Goal: Task Accomplishment & Management: Complete application form

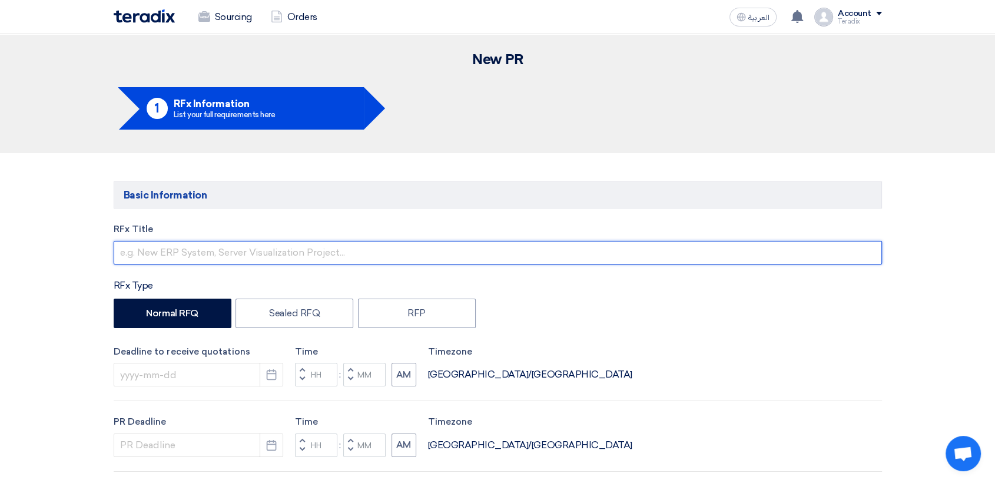
click at [277, 255] on input "text" at bounding box center [498, 253] width 769 height 24
paste input "(ON/OFF Level Switch)"
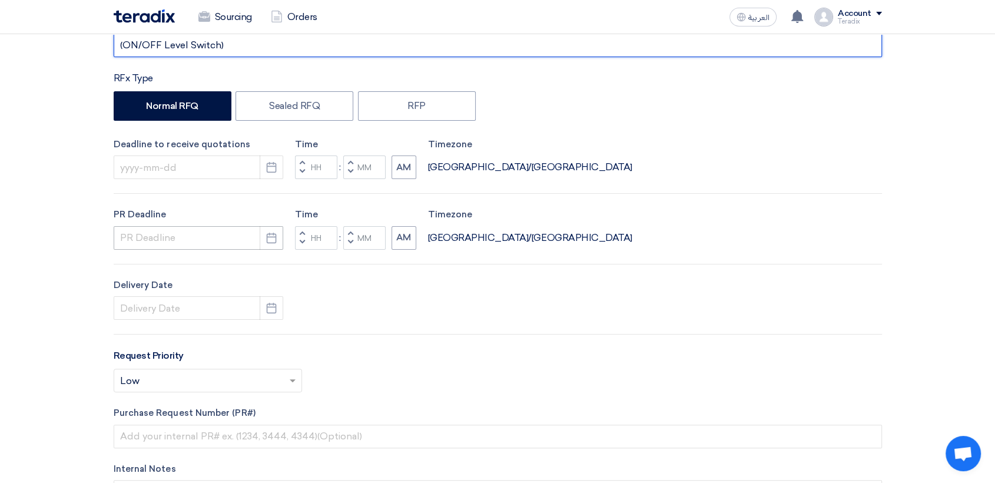
scroll to position [261, 0]
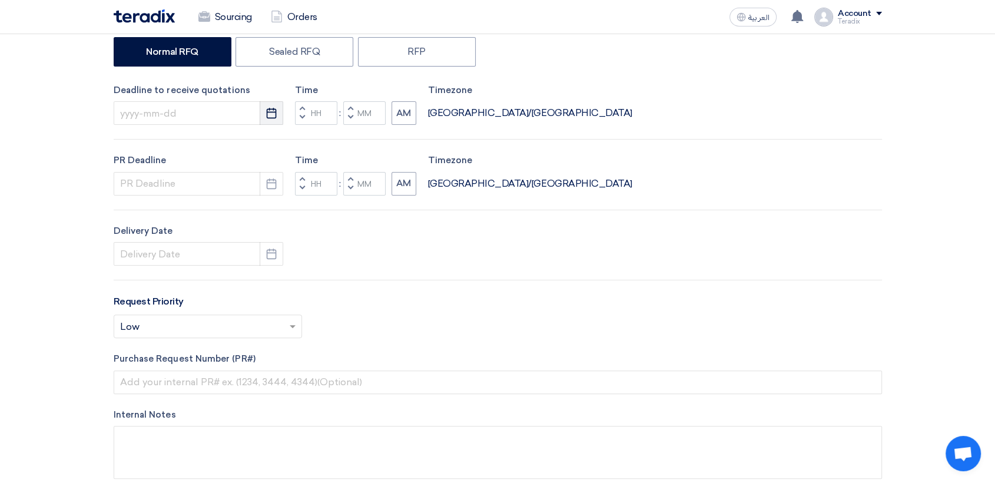
type input "(ON/OFF Level Switch)"
click at [269, 120] on button "Pick a date" at bounding box center [272, 113] width 24 height 24
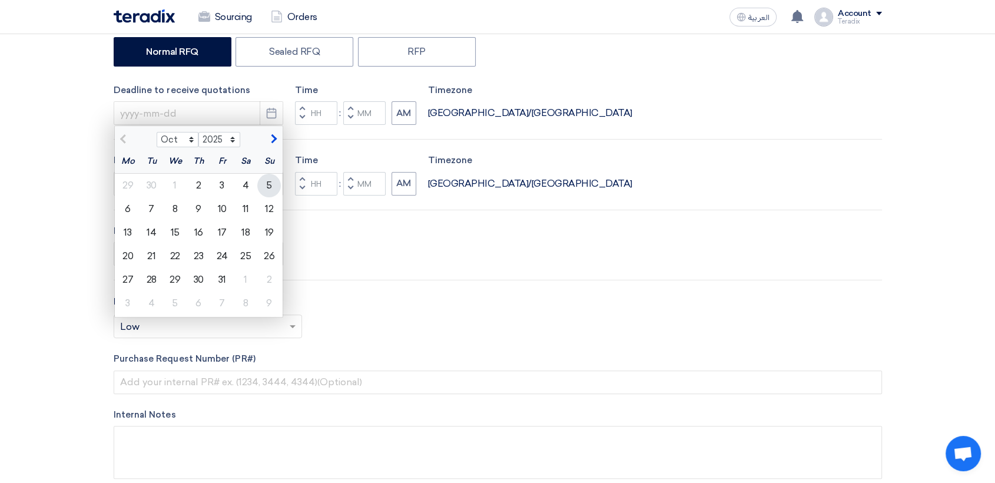
click at [271, 181] on div "5" at bounding box center [269, 186] width 24 height 24
type input "[DATE]"
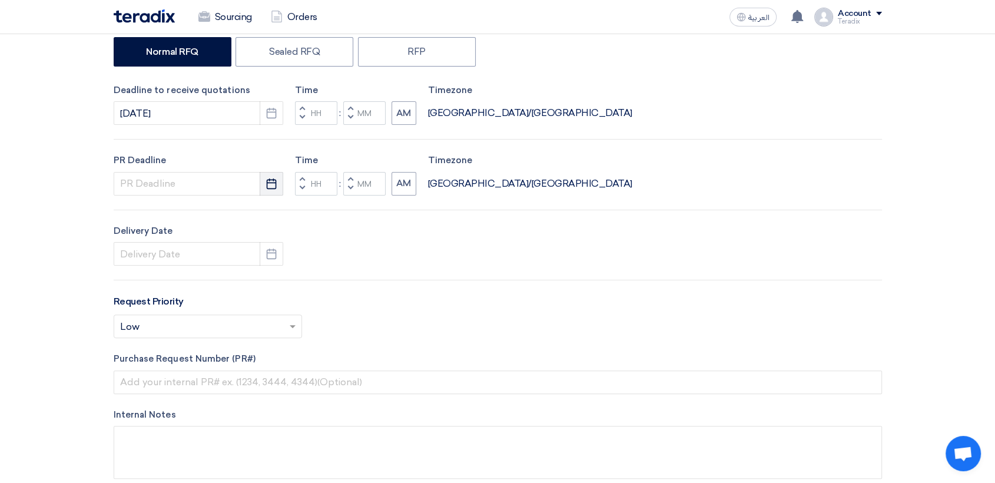
click at [273, 183] on icon "Pick a date" at bounding box center [272, 184] width 12 height 12
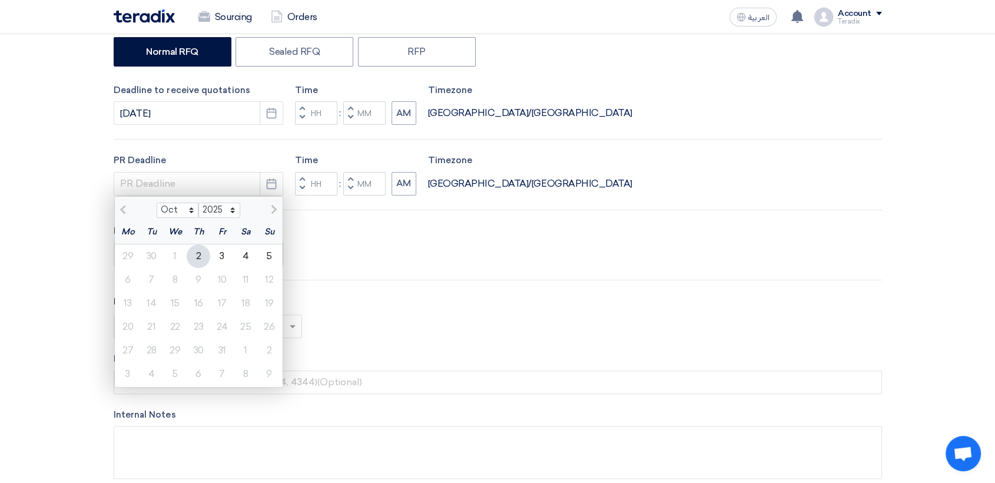
click at [270, 263] on div "5" at bounding box center [269, 256] width 24 height 24
type input "[DATE]"
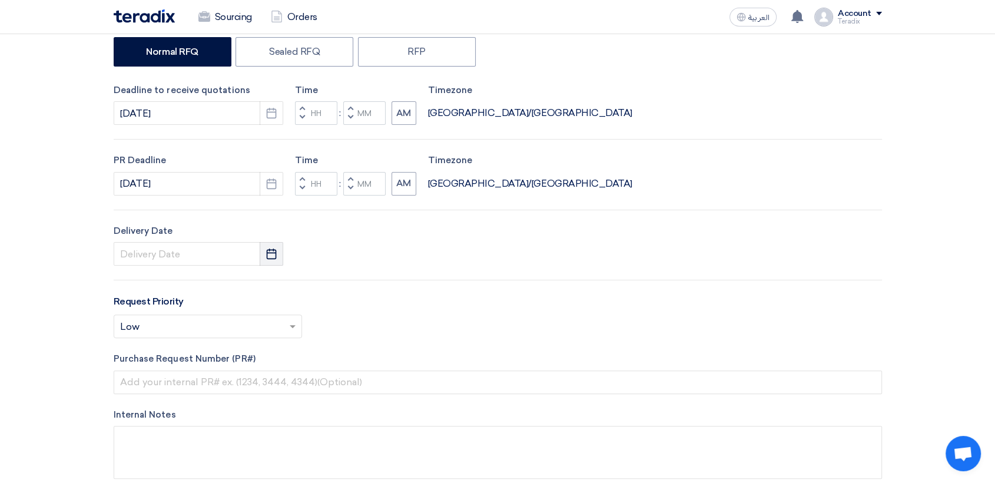
click at [273, 264] on button "Pick a date" at bounding box center [272, 254] width 24 height 24
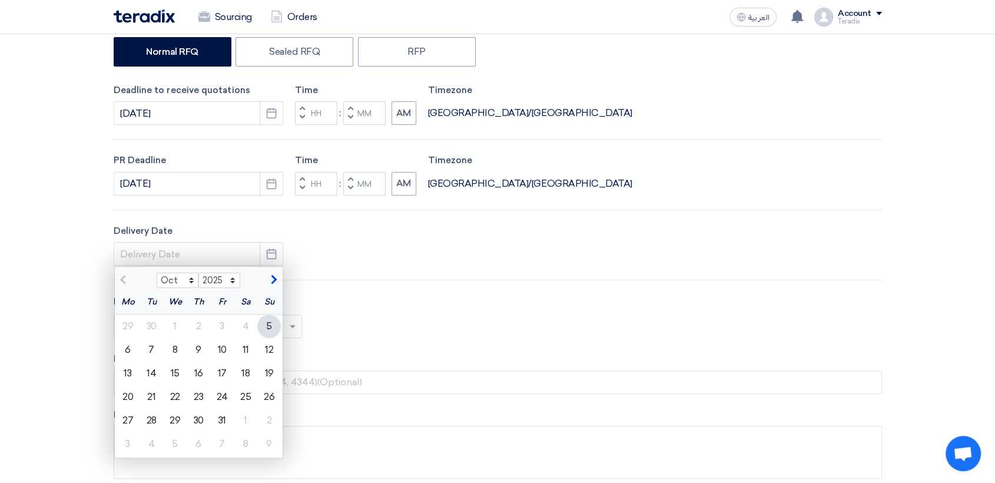
click at [273, 326] on div "5" at bounding box center [269, 327] width 24 height 24
type input "[DATE]"
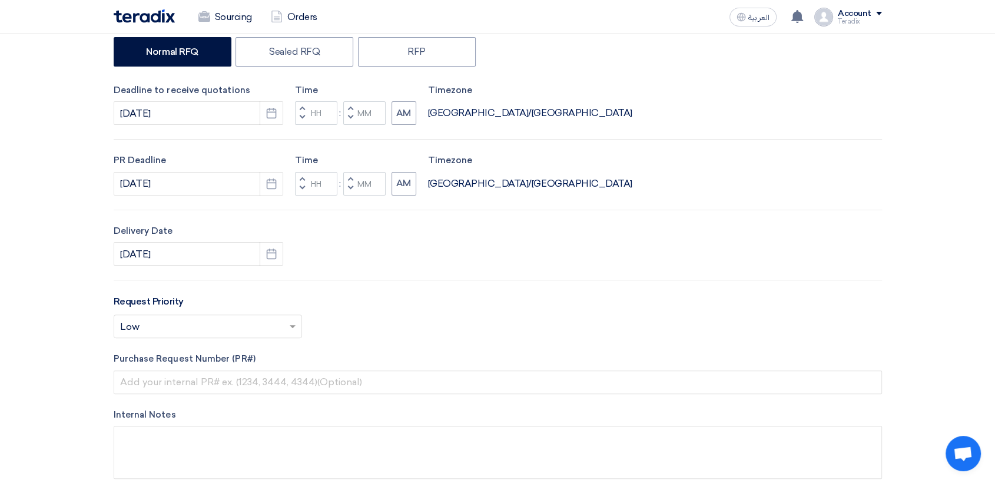
click at [350, 126] on div "RFx Title (ON/OFF Level Switch) RFx Type Normal RFQ Sealed RFQ RFP Deadline to …" at bounding box center [498, 229] width 786 height 536
click at [352, 124] on button "Decrement minutes" at bounding box center [350, 118] width 14 height 15
type input "11"
type input "59"
click at [346, 190] on button "Decrement minutes" at bounding box center [350, 188] width 14 height 15
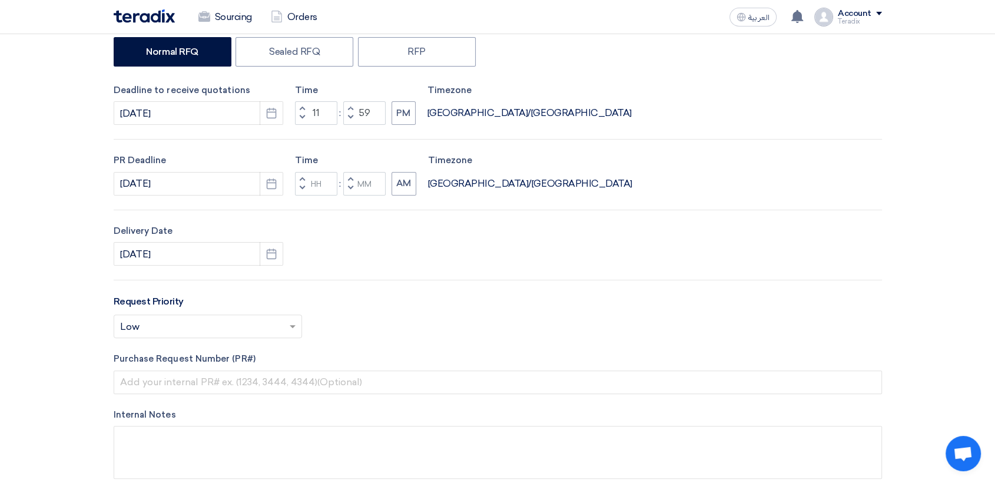
type input "11"
type input "59"
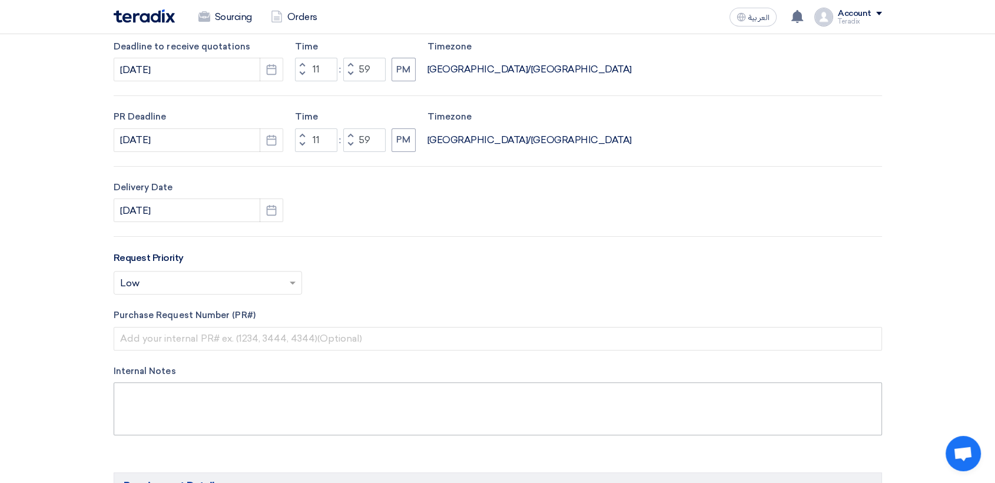
scroll to position [327, 0]
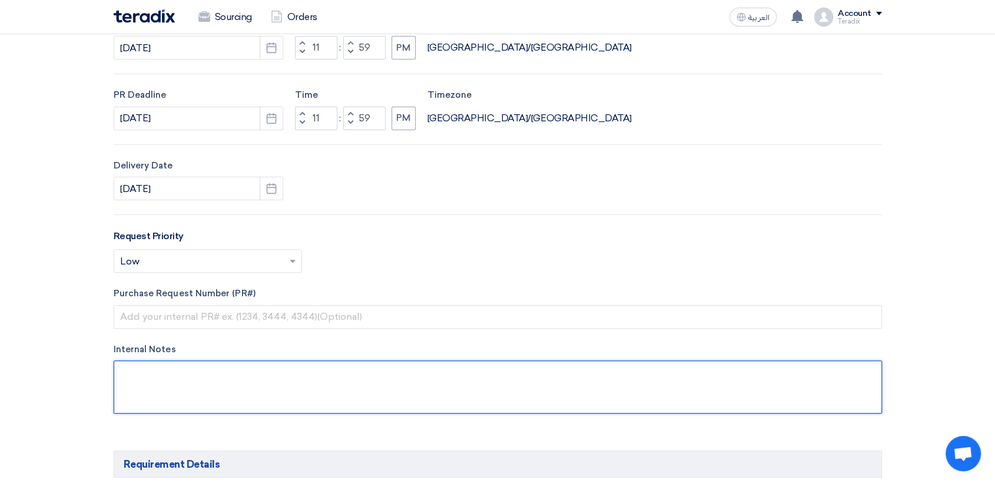
click at [278, 383] on textarea at bounding box center [498, 386] width 769 height 53
paste textarea "[PERSON_NAME] [PERSON_NAME][EMAIL_ADDRESS][PERSON_NAME][DOMAIN_NAME] [PHONE_NUM…"
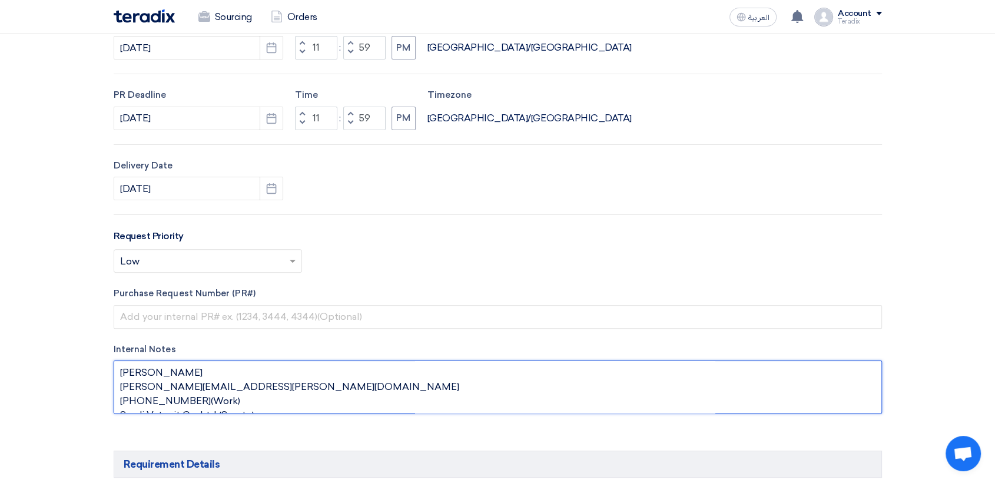
scroll to position [8, 0]
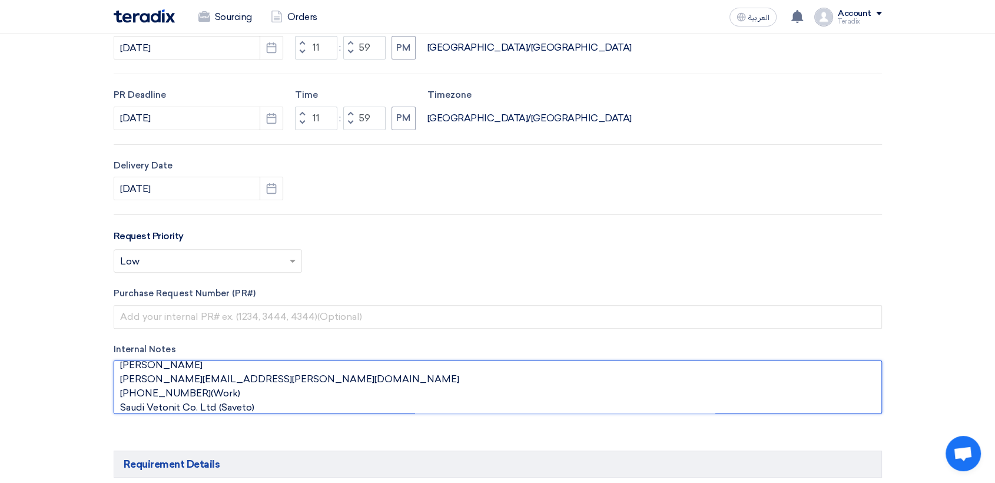
click at [245, 370] on textarea at bounding box center [498, 386] width 769 height 53
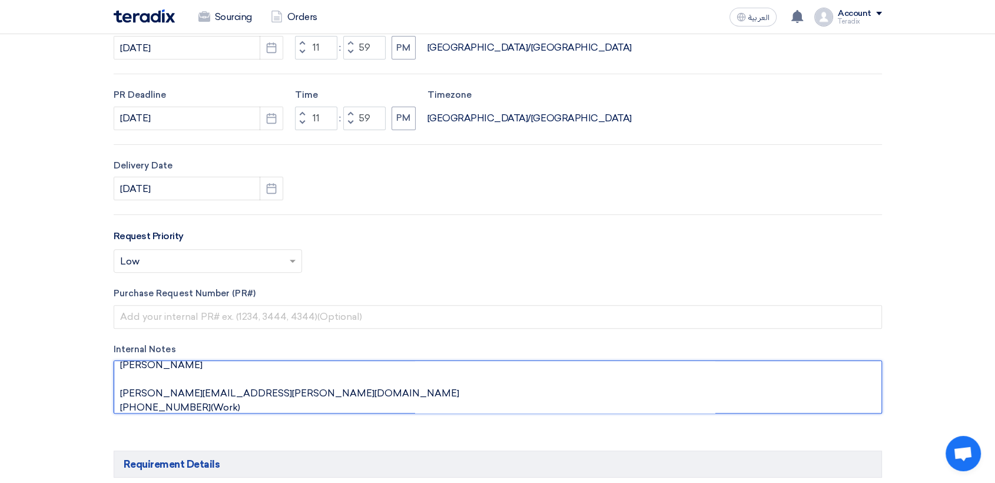
scroll to position [19, 0]
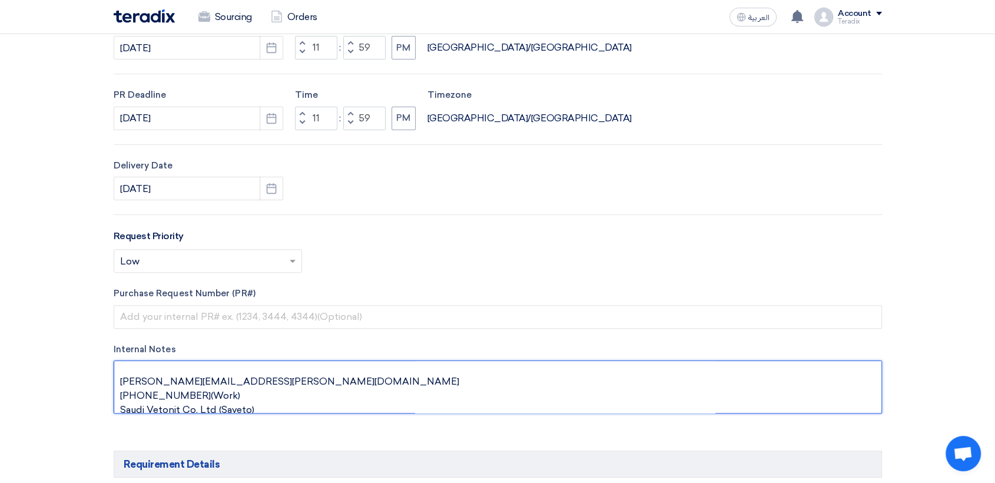
paste textarea "Senior Procurement"
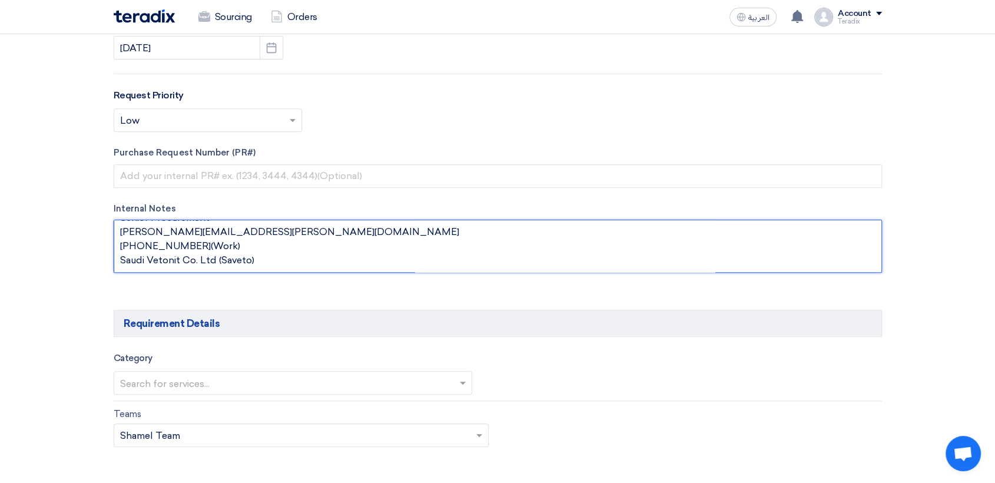
scroll to position [589, 0]
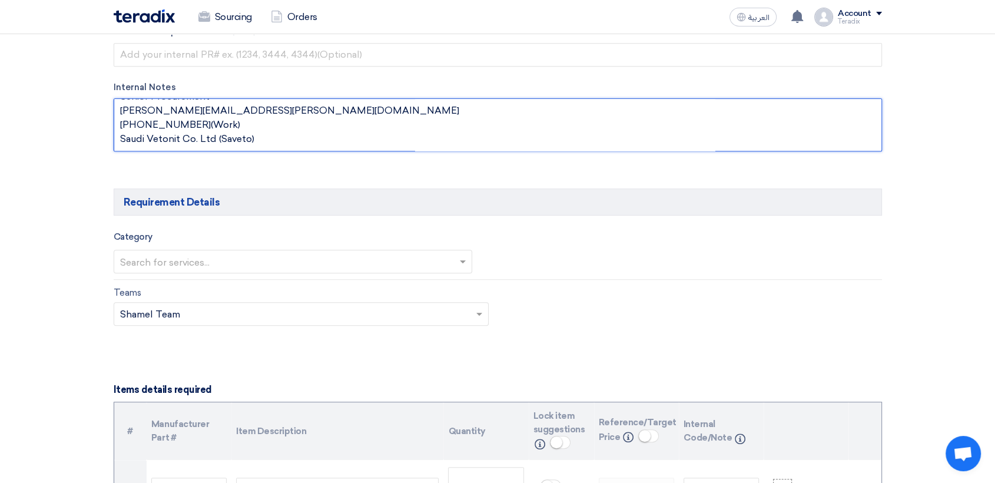
type textarea "[PERSON_NAME] Senior Procurement [PERSON_NAME][EMAIL_ADDRESS][PERSON_NAME][DOMA…"
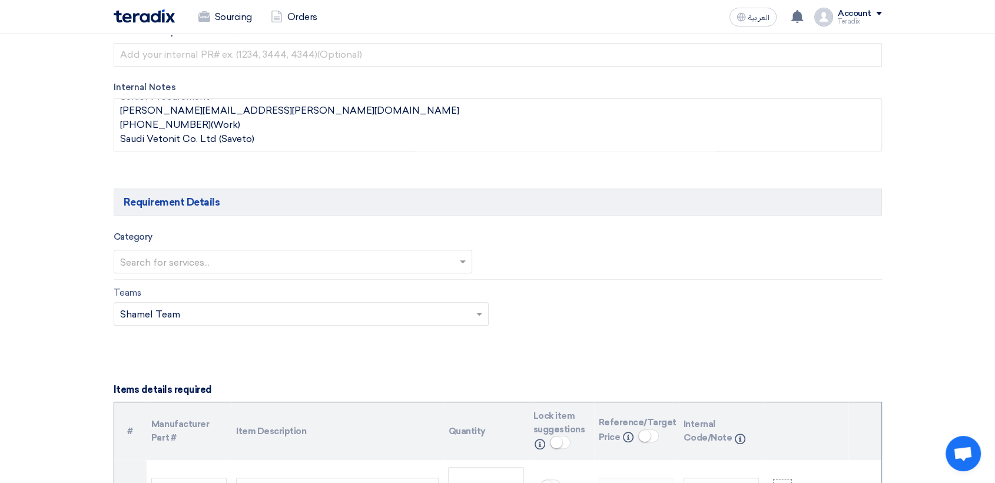
click at [274, 260] on input "text" at bounding box center [287, 262] width 335 height 19
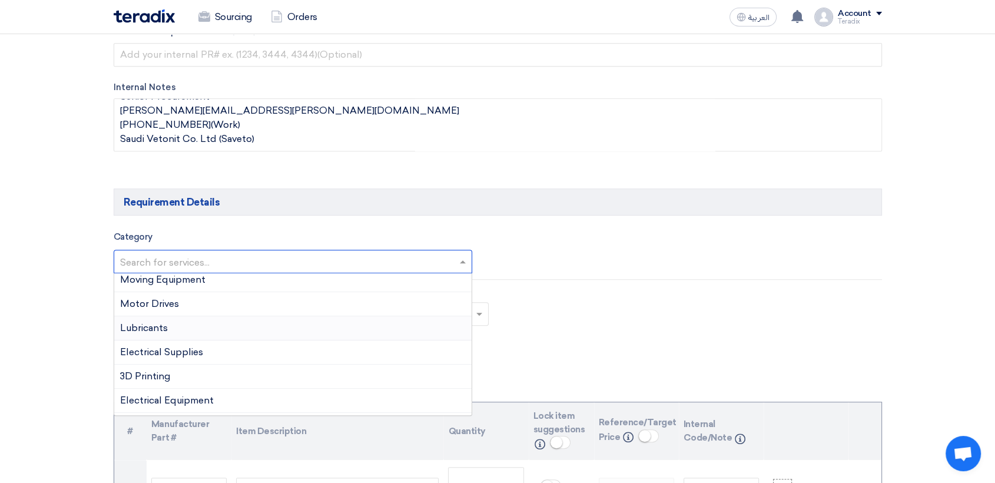
scroll to position [196, 0]
click at [204, 339] on div "Electrical Supplies" at bounding box center [293, 331] width 358 height 24
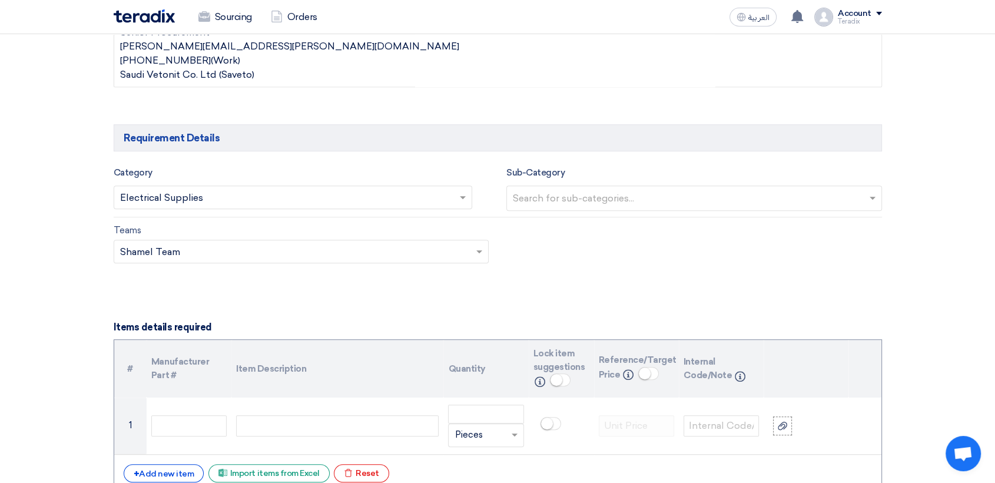
scroll to position [720, 0]
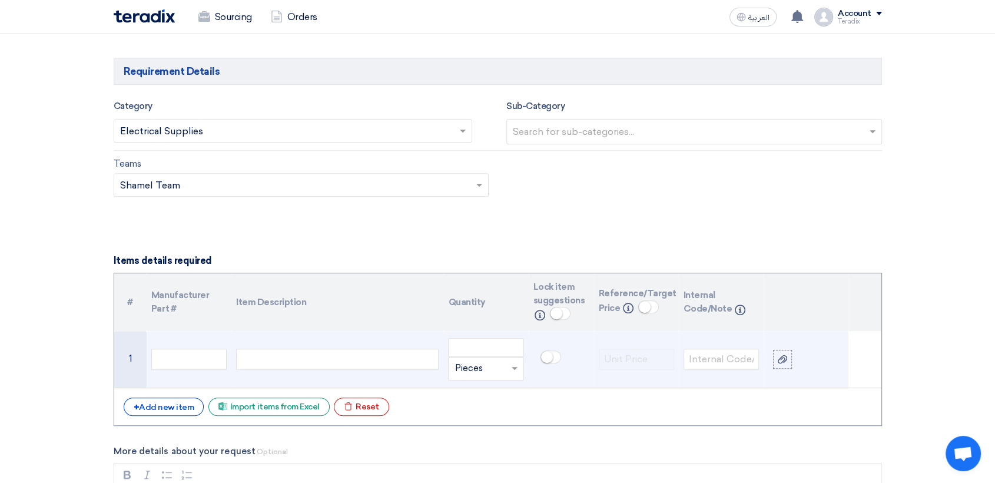
click at [295, 356] on div at bounding box center [337, 359] width 203 height 21
paste div
drag, startPoint x: 340, startPoint y: 357, endPoint x: 425, endPoint y: 358, distance: 84.2
click at [425, 358] on div "Z-Tron III on/off level switch as attached pictures" at bounding box center [337, 359] width 203 height 21
click at [466, 338] on input "number" at bounding box center [485, 347] width 75 height 19
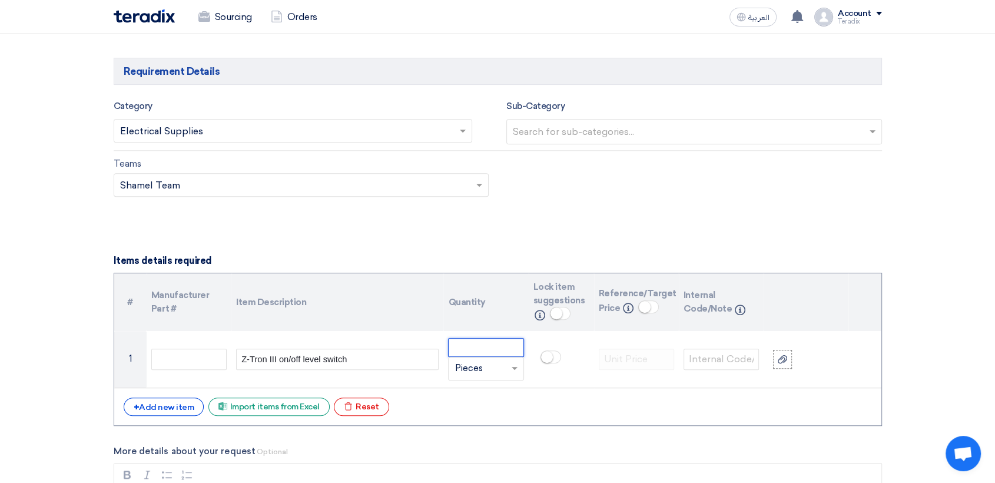
paste input "2"
type input "2"
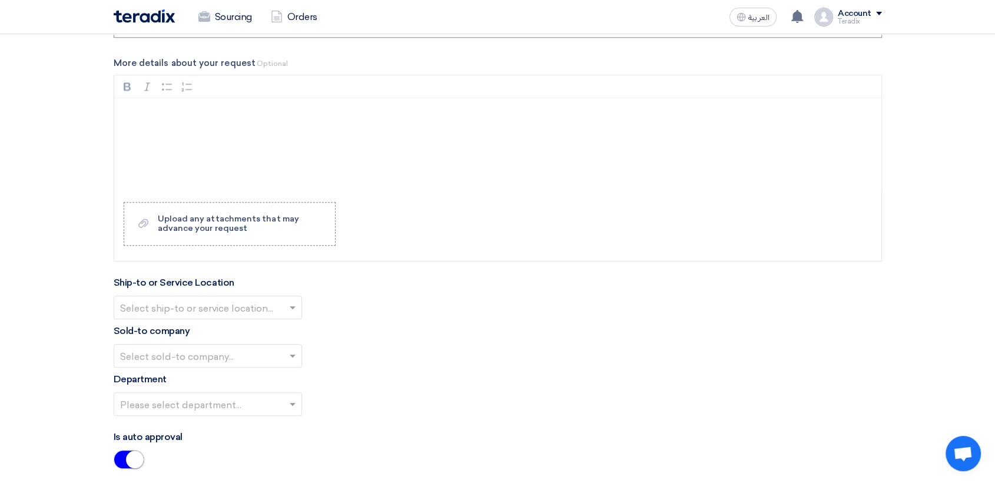
scroll to position [1178, 0]
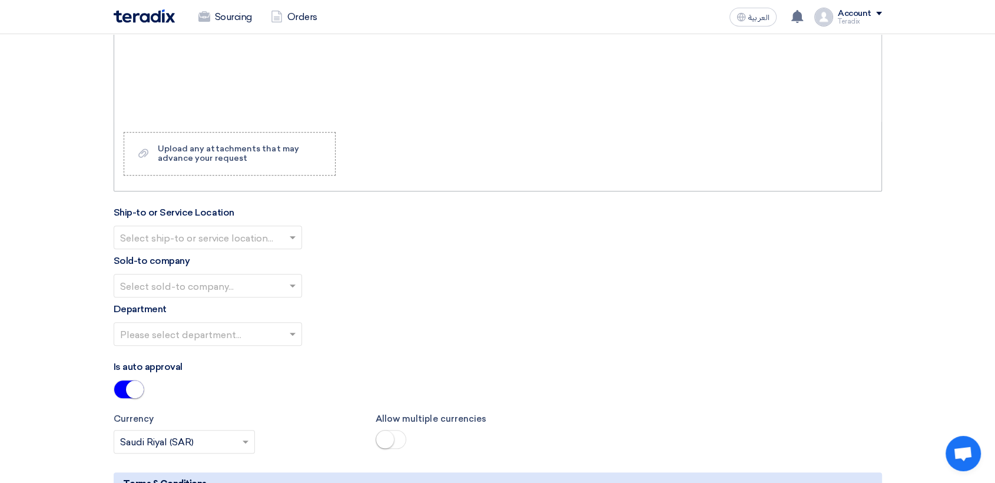
click at [388, 110] on div "Rich Text Editor, main" at bounding box center [497, 75] width 767 height 94
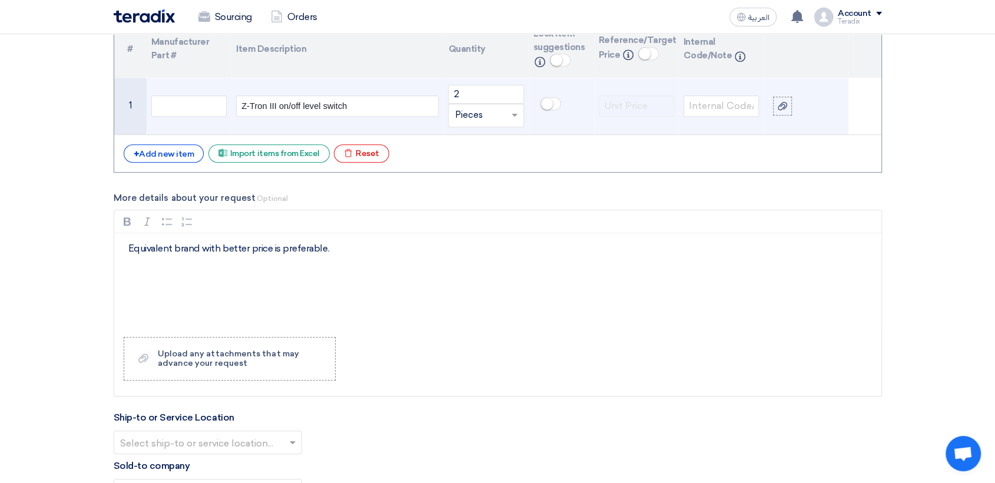
scroll to position [916, 0]
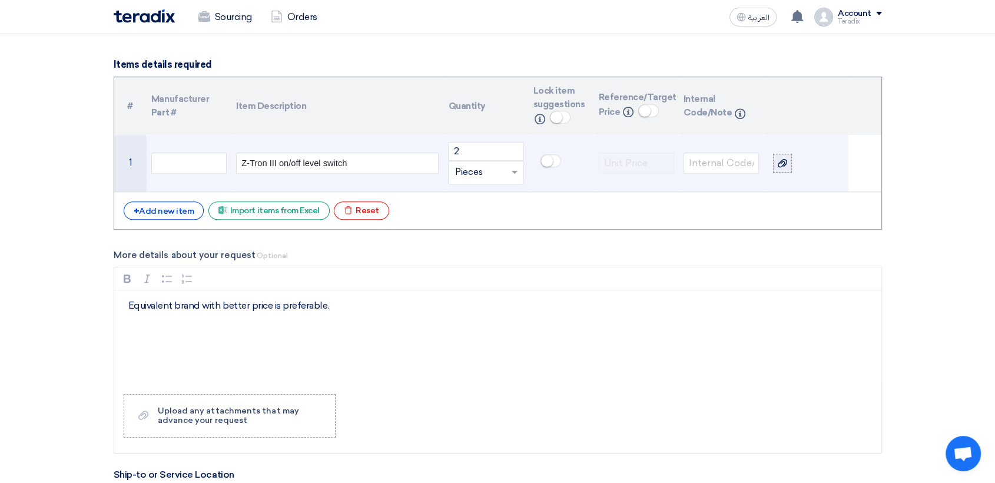
click at [789, 164] on label at bounding box center [782, 163] width 19 height 19
click at [0, 0] on input "file" at bounding box center [0, 0] width 0 height 0
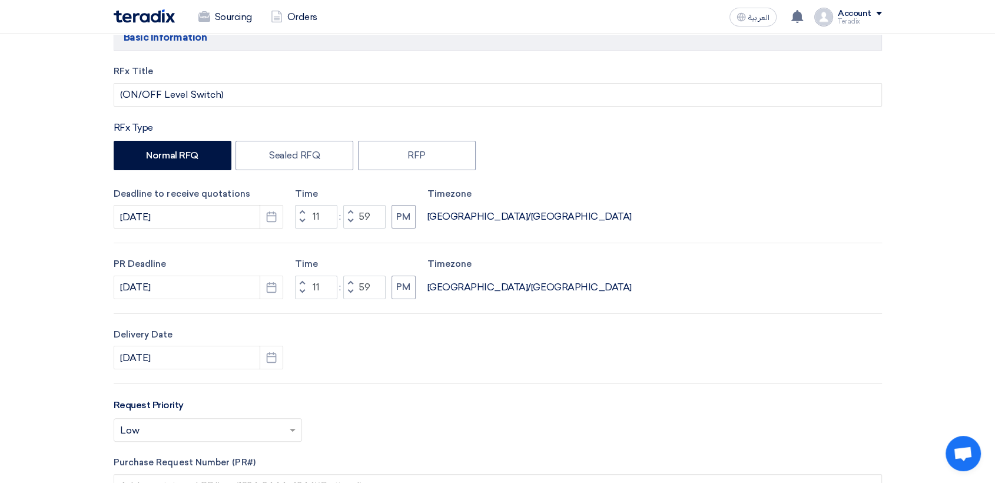
scroll to position [0, 0]
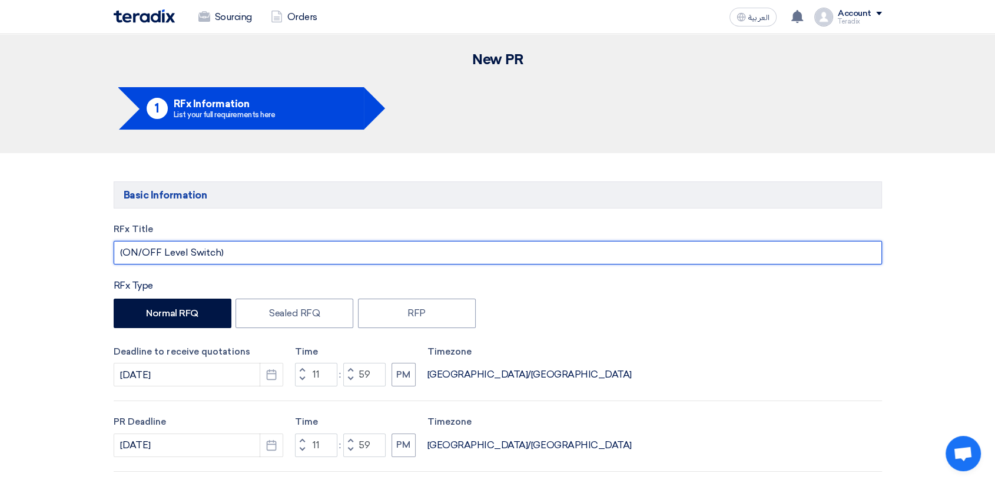
drag, startPoint x: 234, startPoint y: 251, endPoint x: 38, endPoint y: 244, distance: 196.8
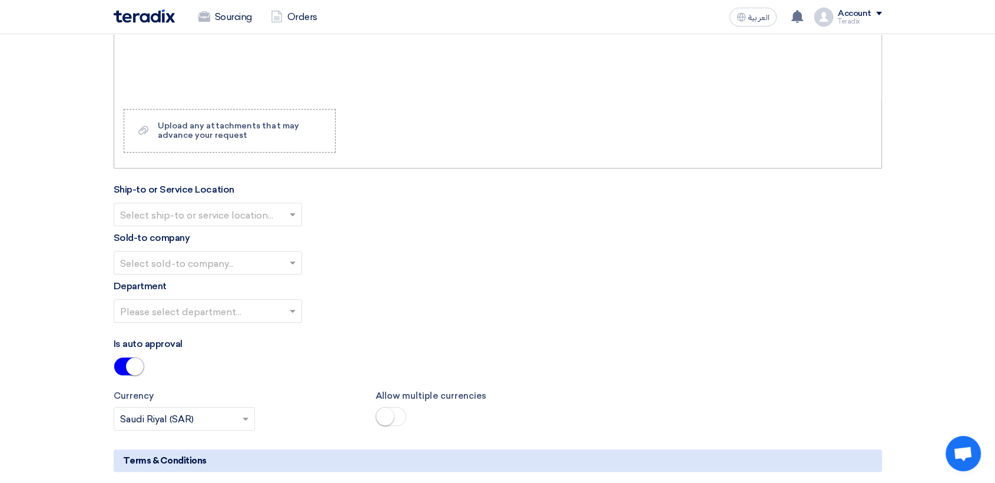
scroll to position [1243, 0]
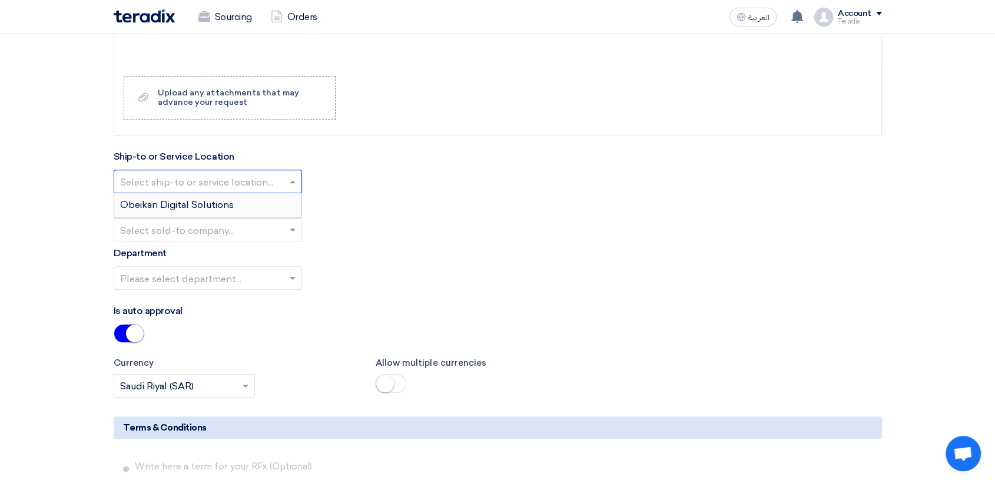
click at [286, 186] on div at bounding box center [207, 180] width 187 height 19
click at [283, 194] on div "Obeikan Digital Solutions" at bounding box center [207, 205] width 187 height 24
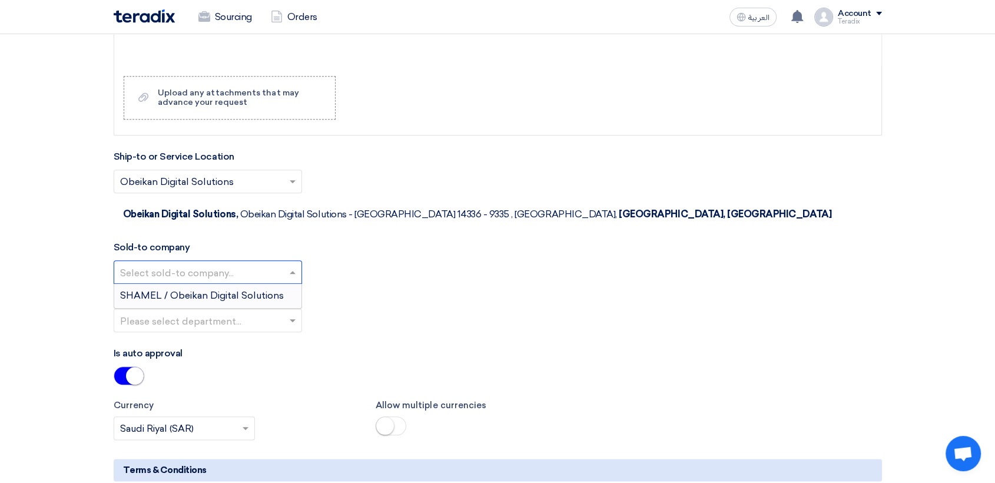
click at [271, 263] on input "text" at bounding box center [202, 272] width 164 height 19
click at [267, 290] on span "SHAMEL / Obeikan Digital Solutions" at bounding box center [202, 295] width 164 height 11
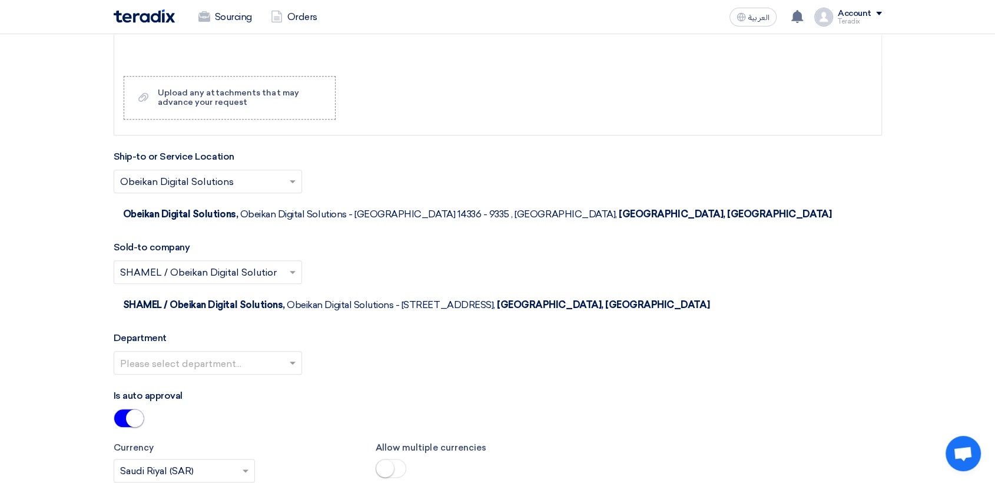
click at [274, 354] on input "text" at bounding box center [202, 363] width 164 height 19
click at [274, 375] on div "Procurement Department" at bounding box center [207, 387] width 187 height 24
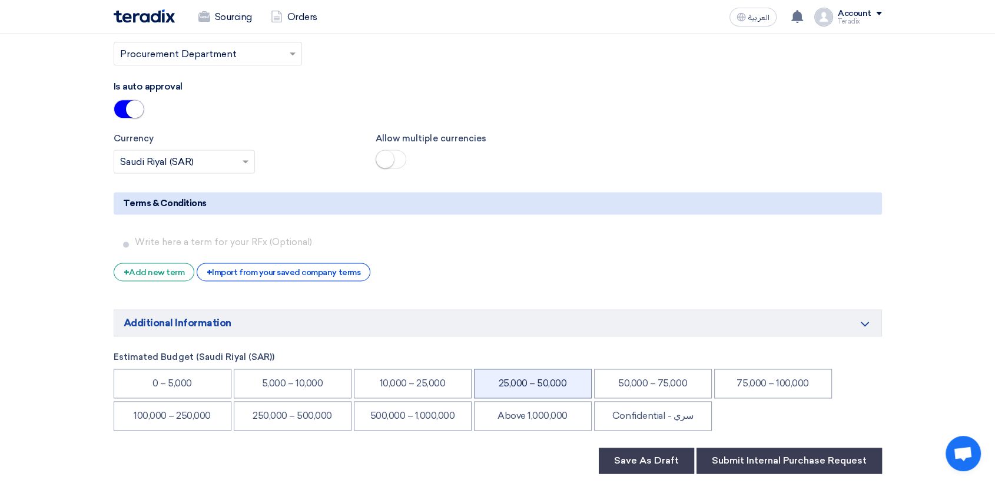
scroll to position [1570, 0]
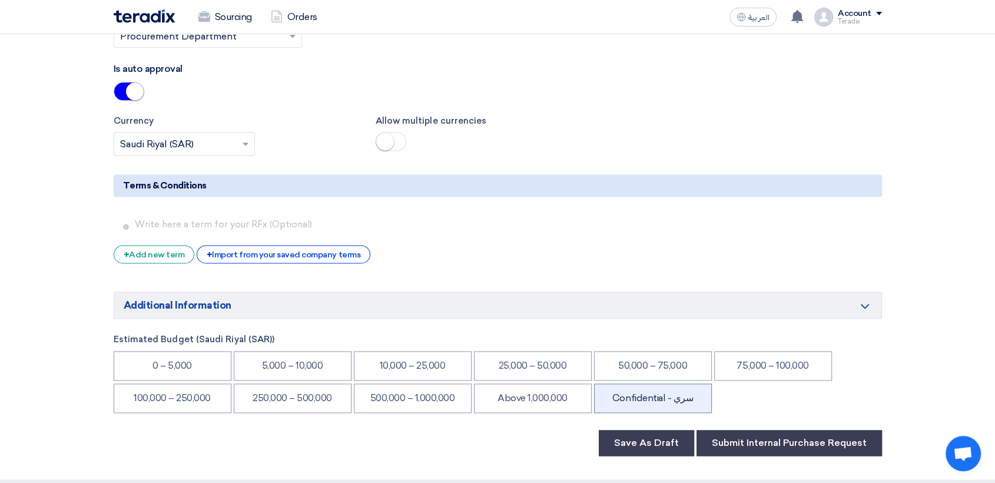
click at [671, 383] on li "Confidential - سري" at bounding box center [653, 397] width 118 height 29
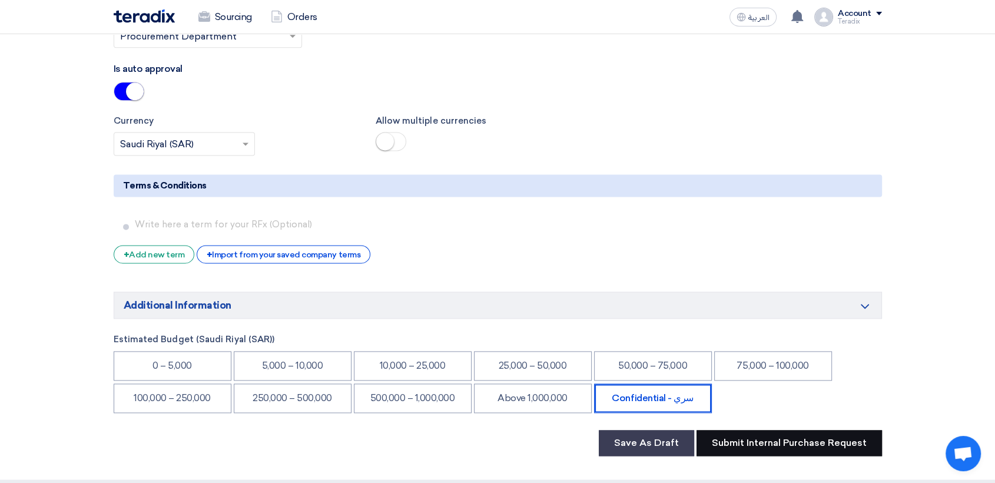
click at [754, 430] on button "Submit Internal Purchase Request" at bounding box center [790, 443] width 186 height 26
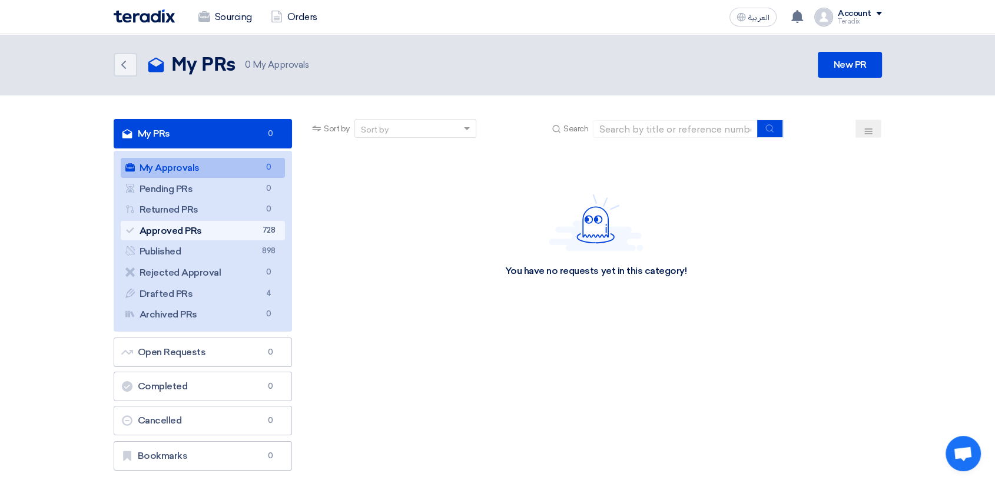
click at [234, 233] on link "Approved PRs Approved PRs 728" at bounding box center [203, 231] width 165 height 20
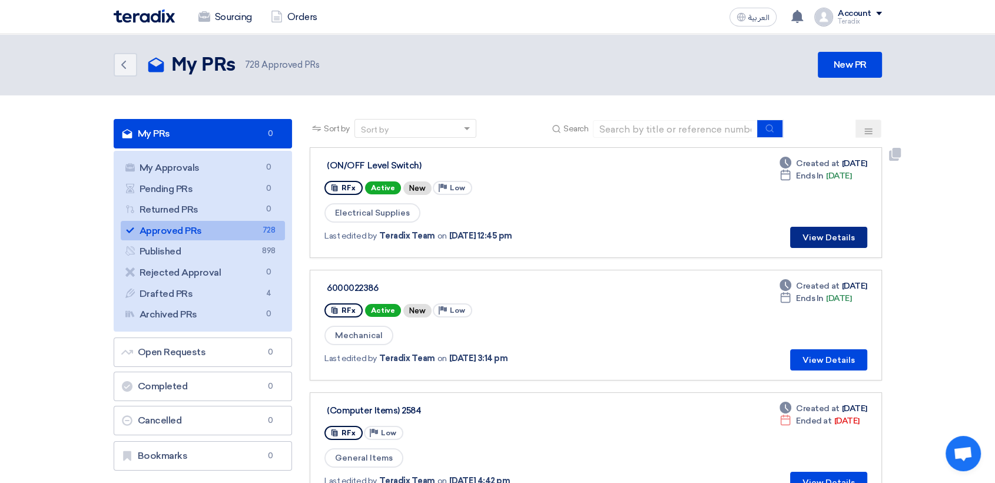
click at [815, 238] on button "View Details" at bounding box center [828, 237] width 77 height 21
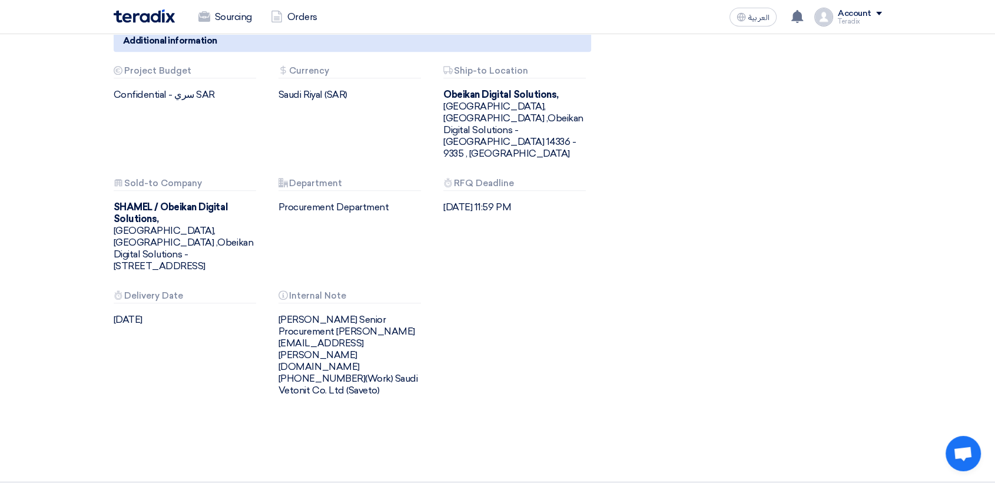
scroll to position [589, 0]
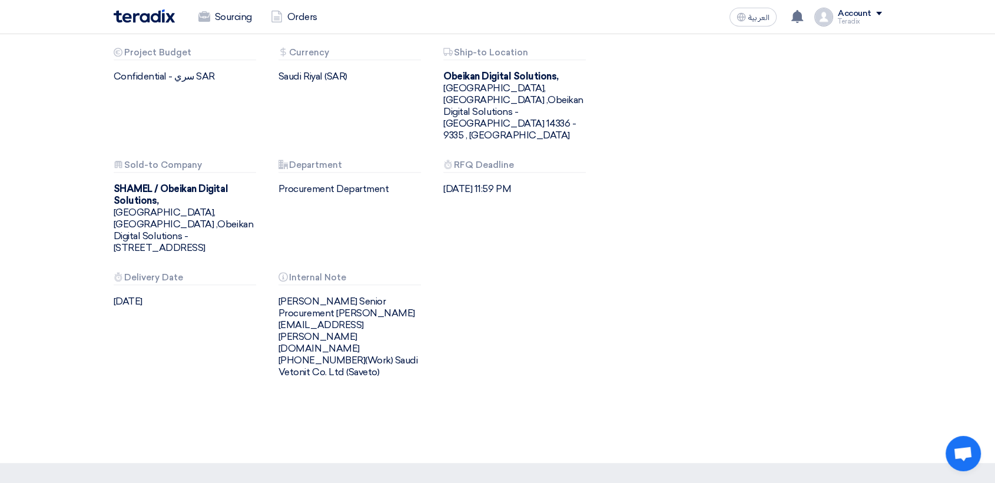
drag, startPoint x: 266, startPoint y: 257, endPoint x: 382, endPoint y: 325, distance: 134.3
click at [382, 325] on div "Budget Project Budget Confidential - سري SAR Attachments Currency [GEOGRAPHIC_D…" at bounding box center [352, 222] width 495 height 349
click at [318, 302] on div "[PERSON_NAME] Senior Procurement [PERSON_NAME][EMAIL_ADDRESS][PERSON_NAME][DOMA…" at bounding box center [352, 337] width 147 height 82
drag, startPoint x: 264, startPoint y: 265, endPoint x: 347, endPoint y: 296, distance: 89.3
click at [347, 296] on div "Budget Project Budget Confidential - سري SAR Attachments Currency [GEOGRAPHIC_D…" at bounding box center [352, 222] width 495 height 349
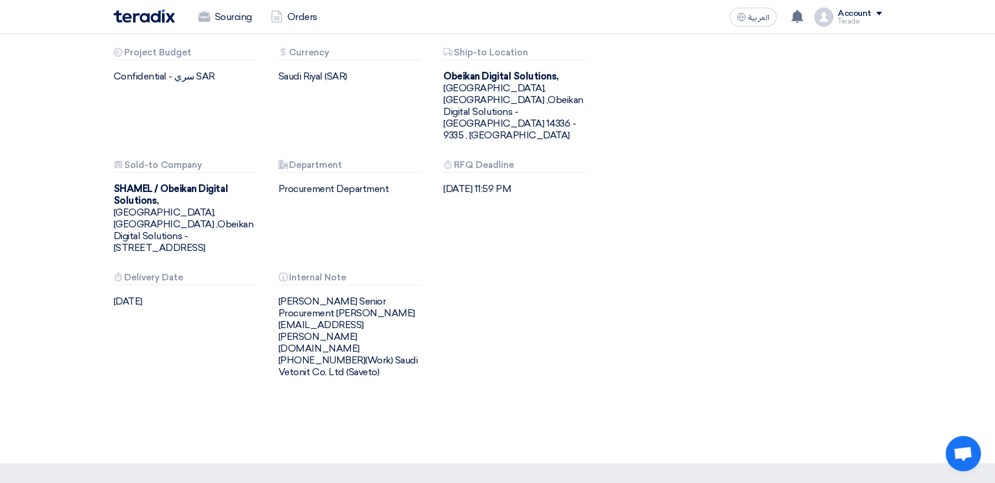
drag, startPoint x: 353, startPoint y: 300, endPoint x: 382, endPoint y: 315, distance: 33.2
click at [353, 300] on div "[PERSON_NAME] Senior Procurement [PERSON_NAME][EMAIL_ADDRESS][PERSON_NAME][DOMA…" at bounding box center [352, 337] width 147 height 82
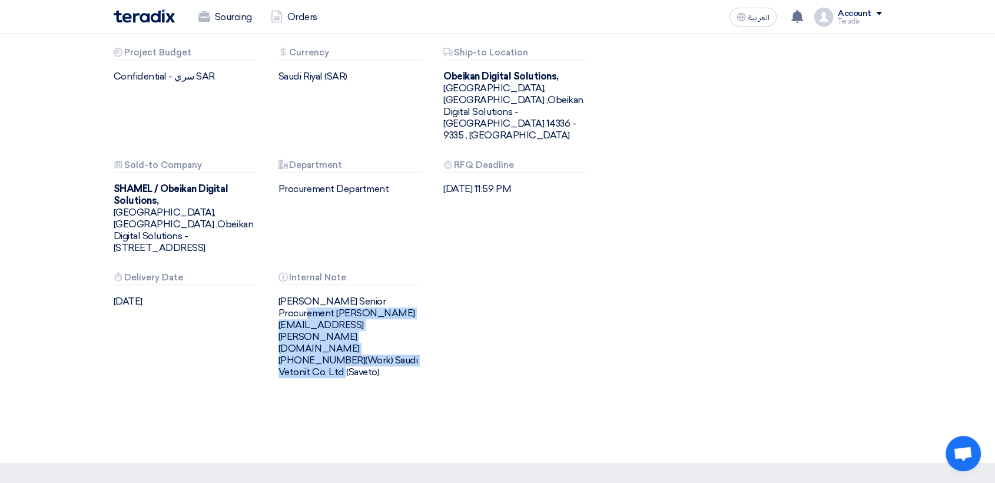
drag, startPoint x: 388, startPoint y: 317, endPoint x: 279, endPoint y: 267, distance: 120.2
click at [279, 267] on div "Budget Project Budget Confidential - سري SAR Attachments Currency [GEOGRAPHIC_D…" at bounding box center [352, 222] width 495 height 349
copy div "[PERSON_NAME] Senior Procurement [PERSON_NAME][EMAIL_ADDRESS][PERSON_NAME][DOMA…"
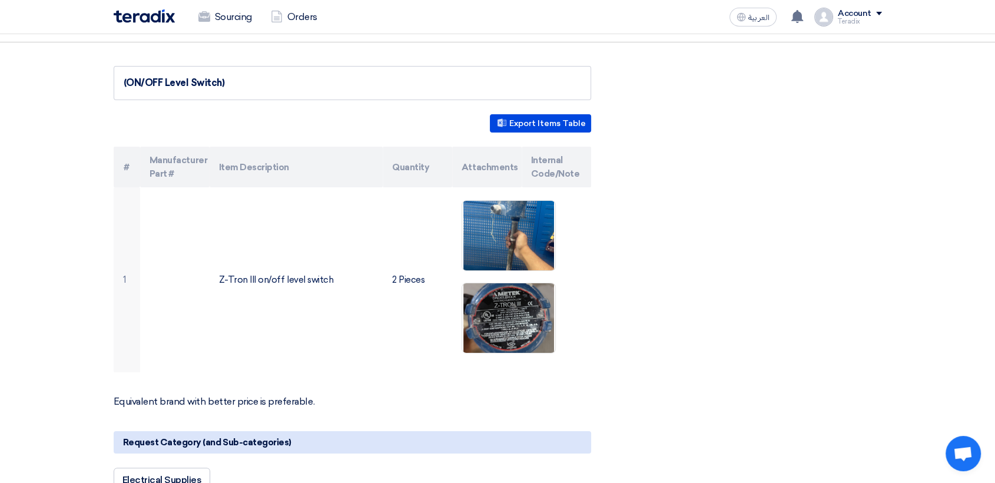
scroll to position [0, 0]
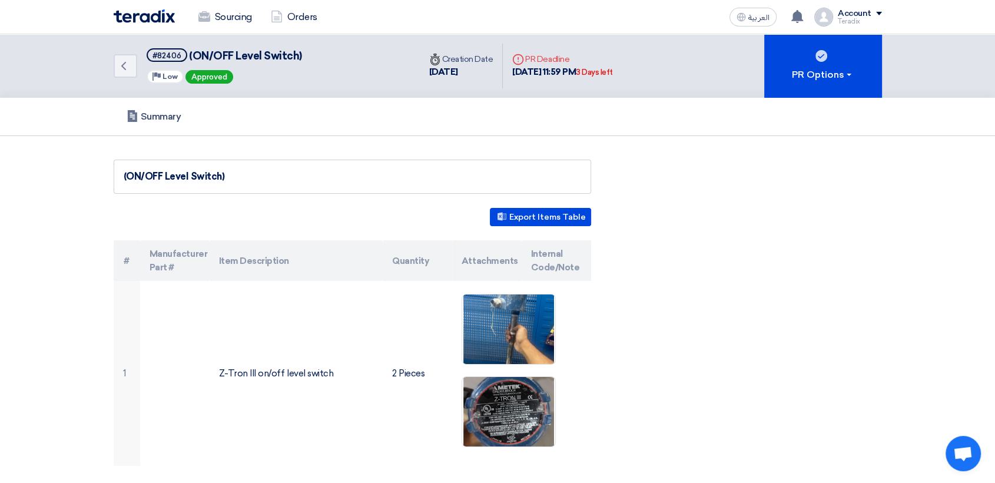
click at [172, 20] on img at bounding box center [144, 16] width 61 height 14
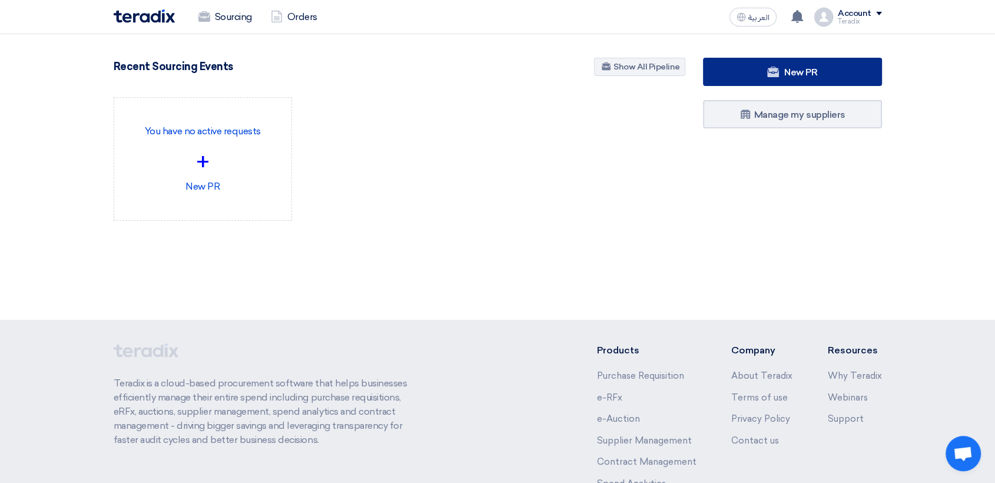
click at [742, 75] on link "New PR" at bounding box center [792, 72] width 179 height 28
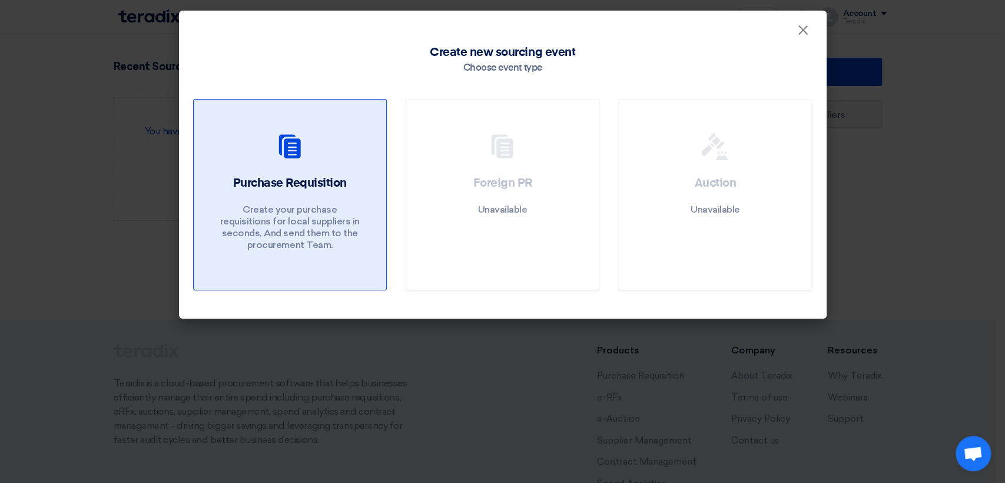
click at [307, 197] on div "Purchase Requisition Create your purchase requisitions for local suppliers in s…" at bounding box center [290, 216] width 164 height 82
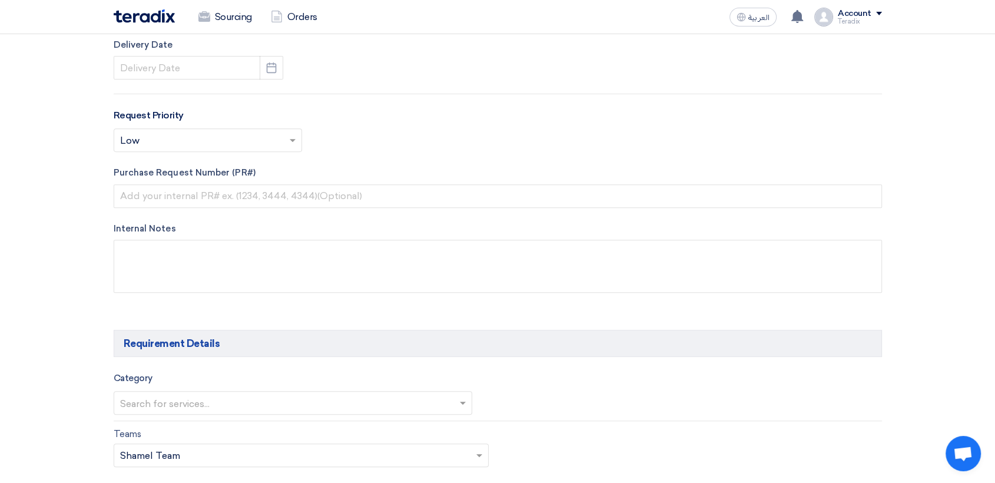
scroll to position [523, 0]
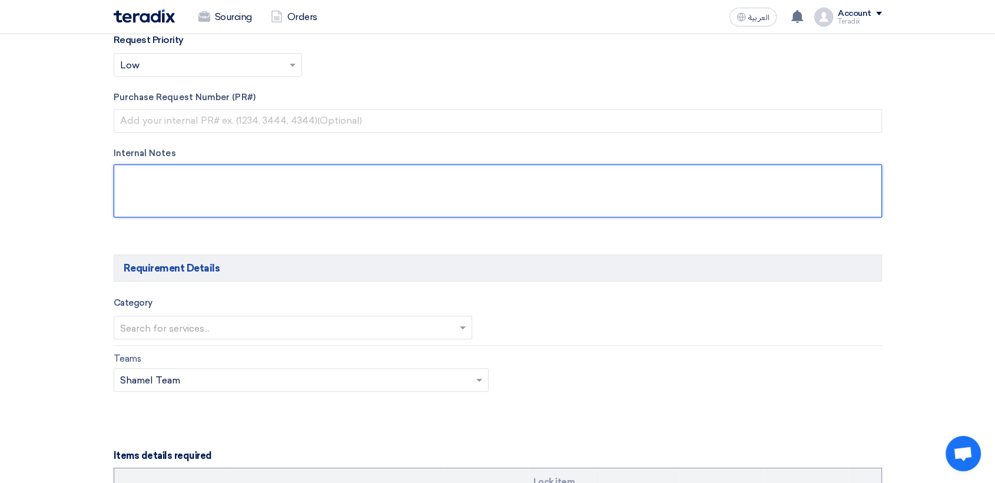
click at [276, 198] on textarea at bounding box center [498, 190] width 769 height 53
paste textarea "[PERSON_NAME] Senior Procurement [PERSON_NAME][EMAIL_ADDRESS][PERSON_NAME][DOMA…"
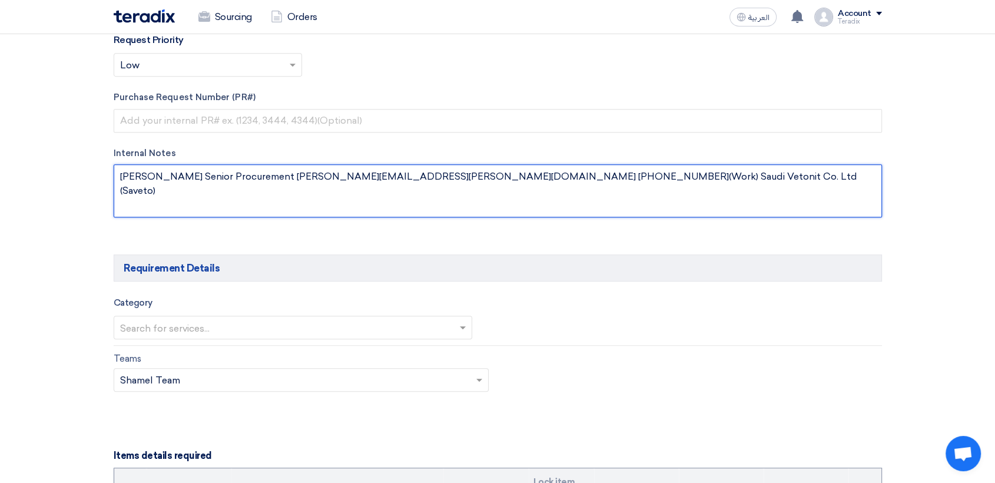
type textarea "[PERSON_NAME] Senior Procurement [PERSON_NAME][EMAIL_ADDRESS][PERSON_NAME][DOMA…"
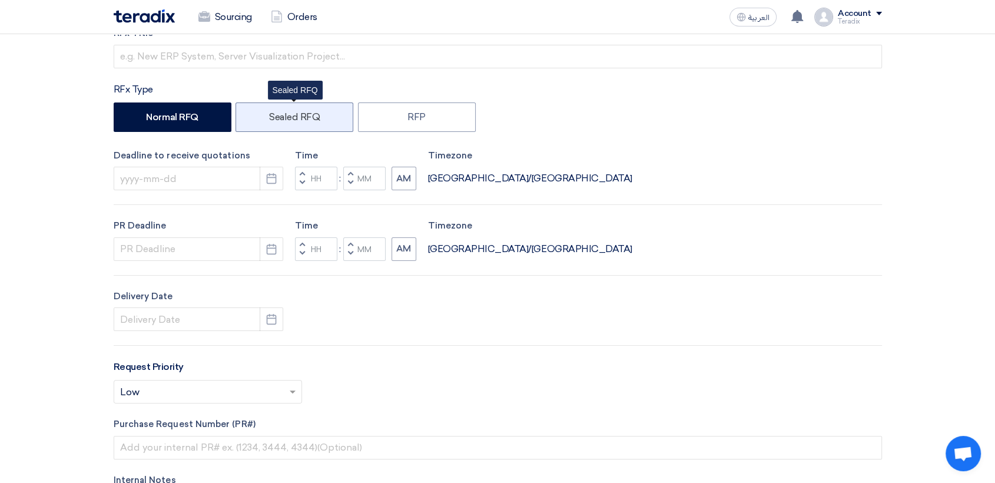
scroll to position [0, 0]
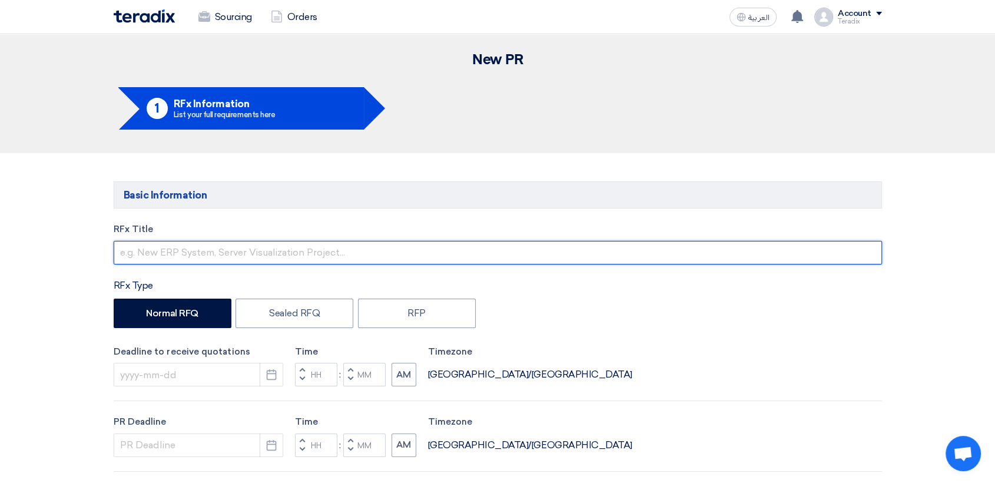
click at [258, 252] on input "text" at bounding box center [498, 253] width 769 height 24
paste input "(Siemens Fan)"
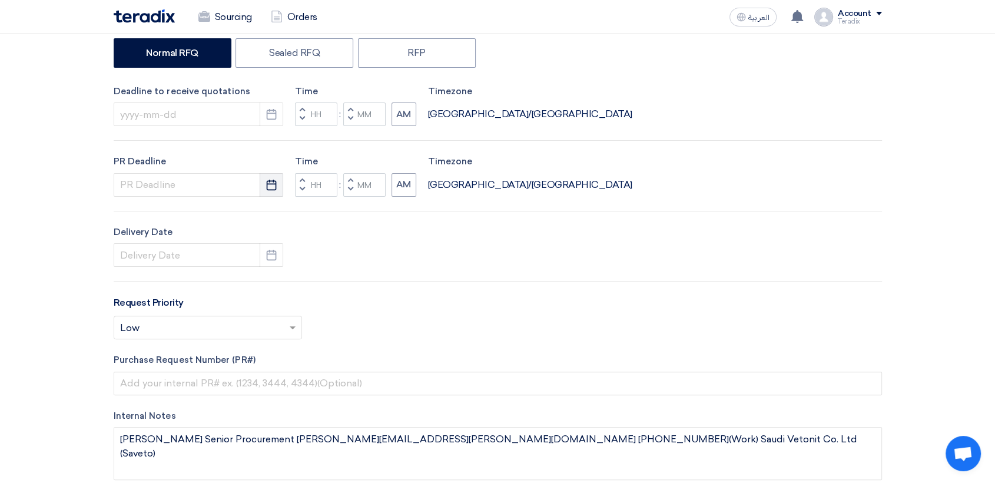
scroll to position [261, 0]
type input "(Siemens Fan)"
click at [278, 114] on button "Pick a date" at bounding box center [272, 113] width 24 height 24
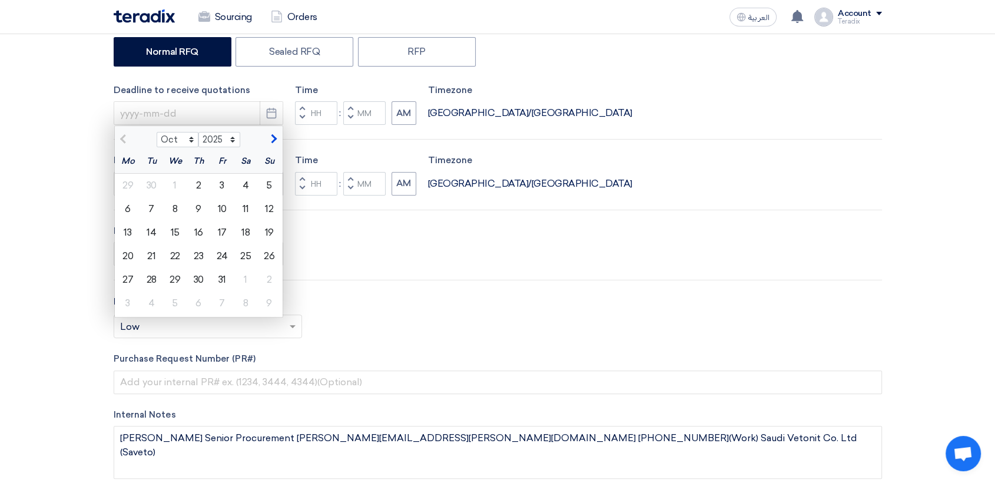
click at [267, 186] on div "5" at bounding box center [269, 186] width 24 height 24
type input "[DATE]"
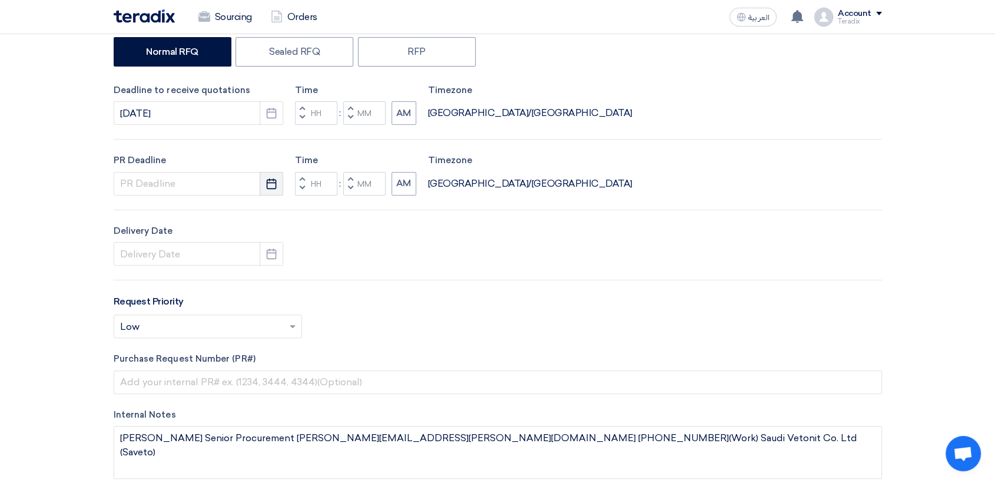
click at [267, 186] on icon "Pick a date" at bounding box center [272, 184] width 12 height 12
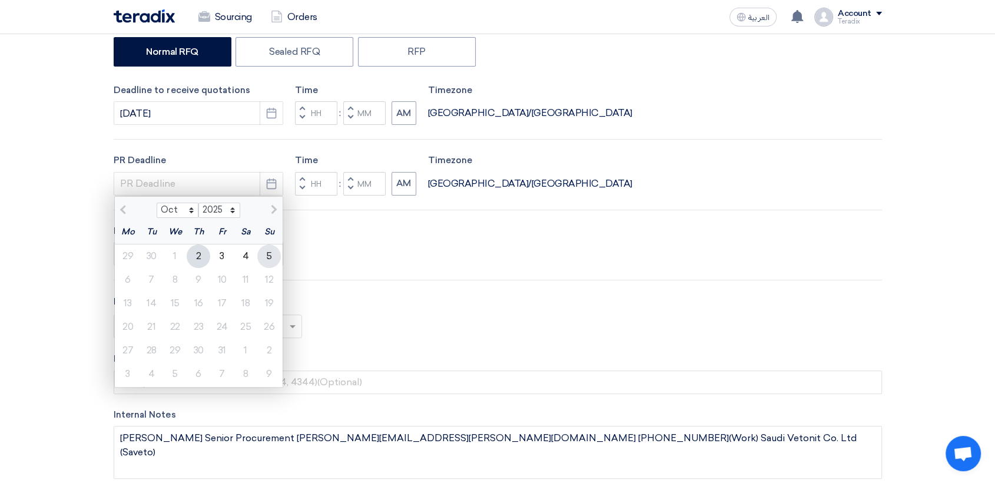
click at [271, 247] on div "5" at bounding box center [269, 256] width 24 height 24
type input "[DATE]"
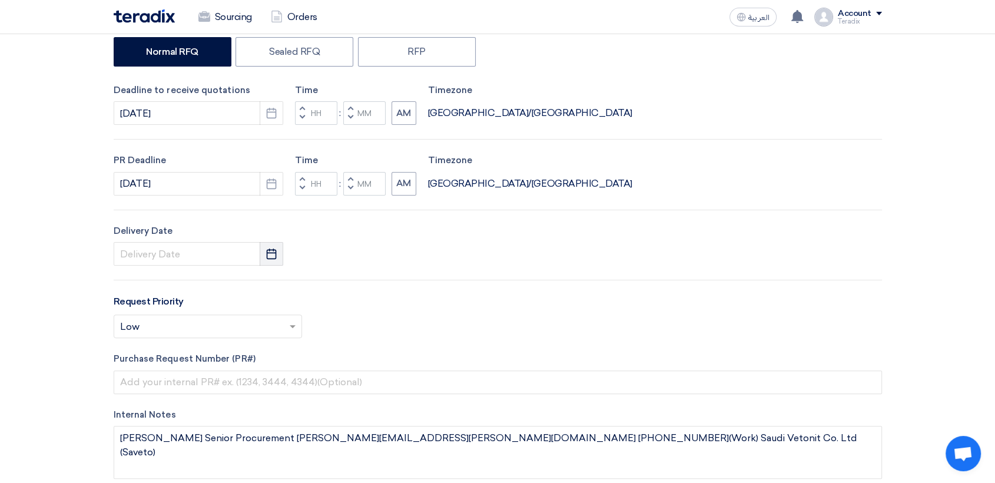
click at [271, 249] on icon "Pick a date" at bounding box center [272, 254] width 12 height 12
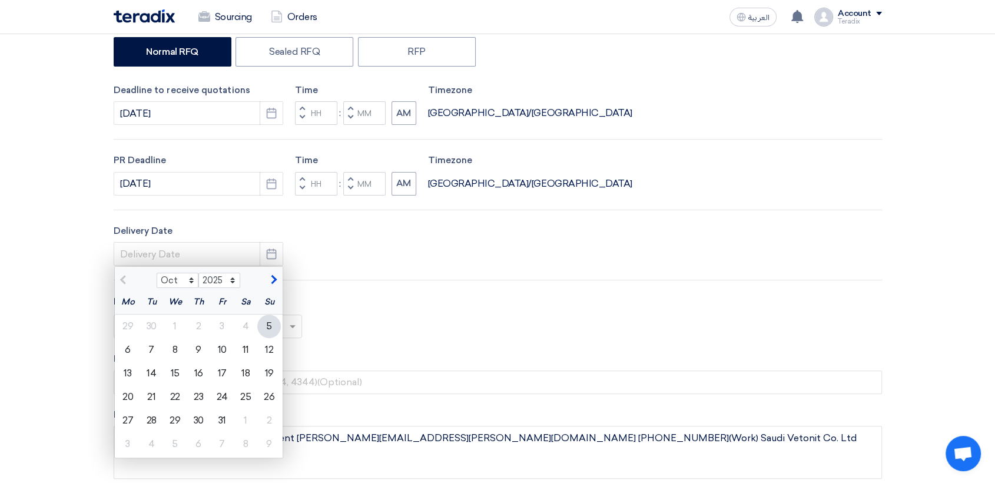
click at [273, 327] on div "5" at bounding box center [269, 327] width 24 height 24
type input "[DATE]"
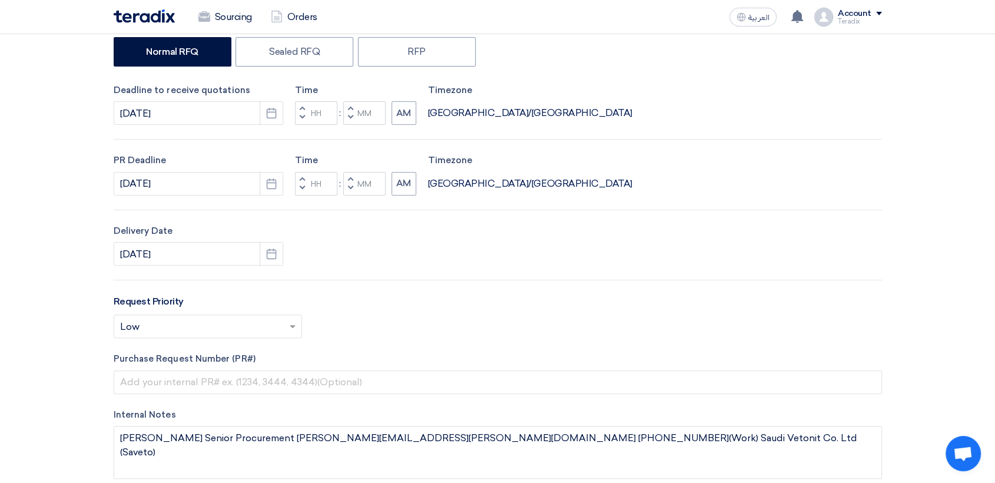
click at [350, 122] on button "Decrement minutes" at bounding box center [350, 118] width 14 height 15
type input "11"
type input "59"
click at [349, 191] on button "Decrement minutes" at bounding box center [350, 188] width 14 height 15
type input "11"
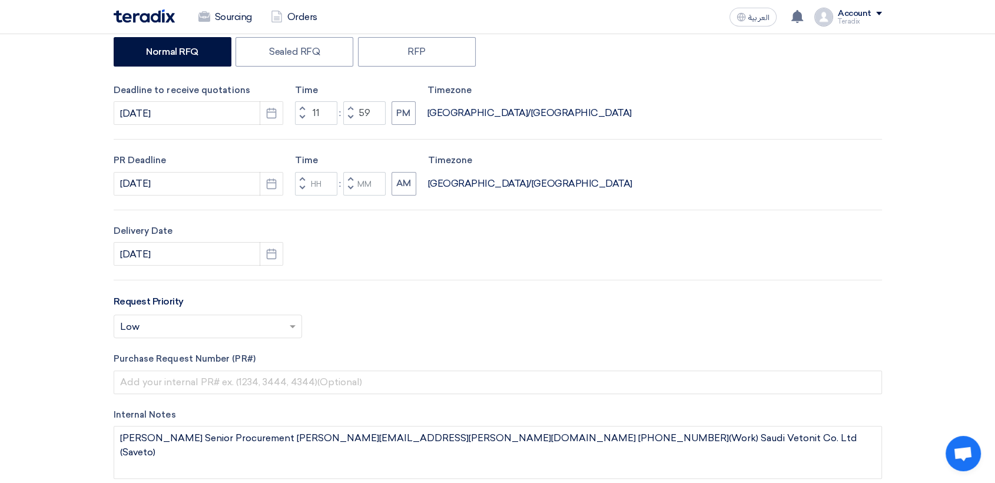
type input "59"
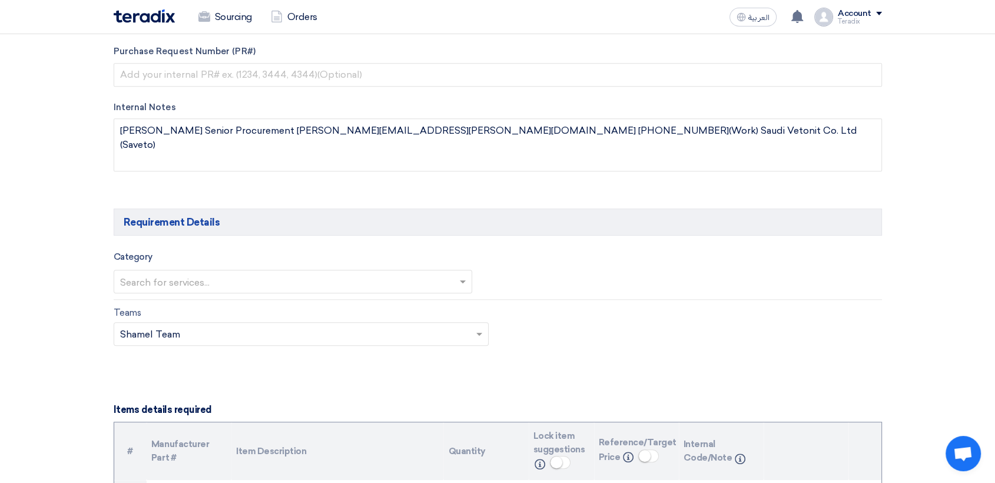
scroll to position [654, 0]
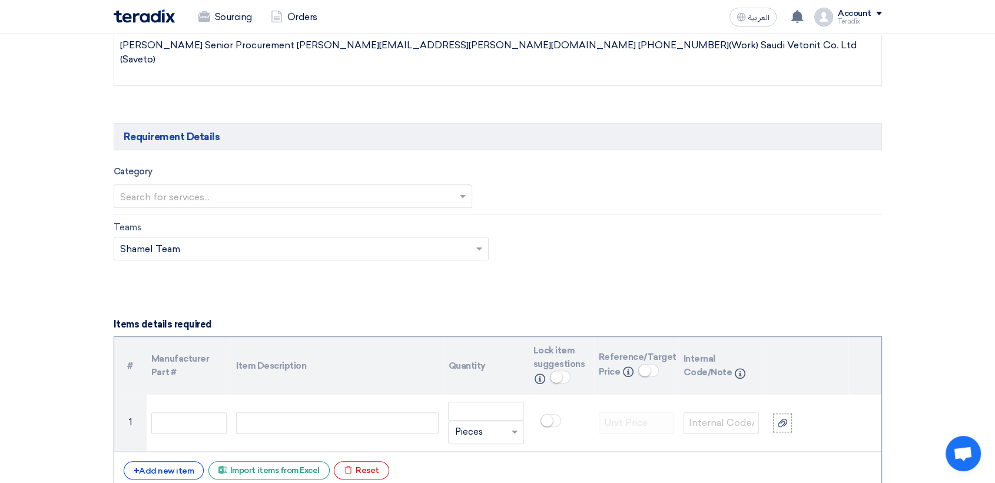
click at [215, 194] on input "text" at bounding box center [287, 196] width 335 height 19
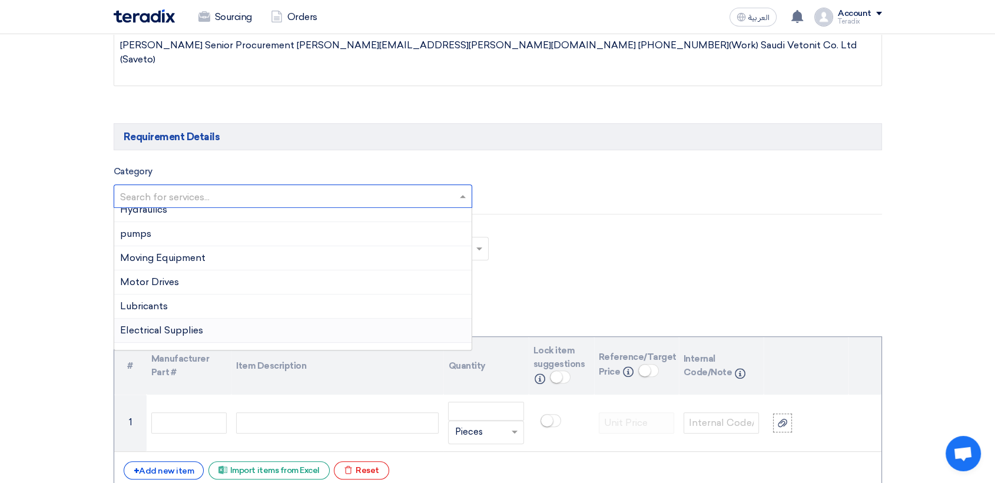
scroll to position [196, 0]
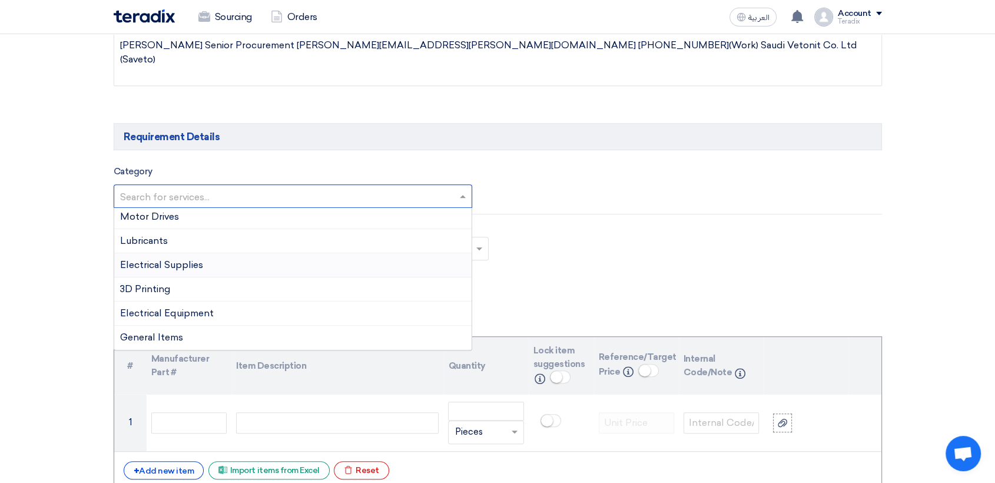
click at [224, 268] on div "Electrical Supplies" at bounding box center [293, 265] width 358 height 24
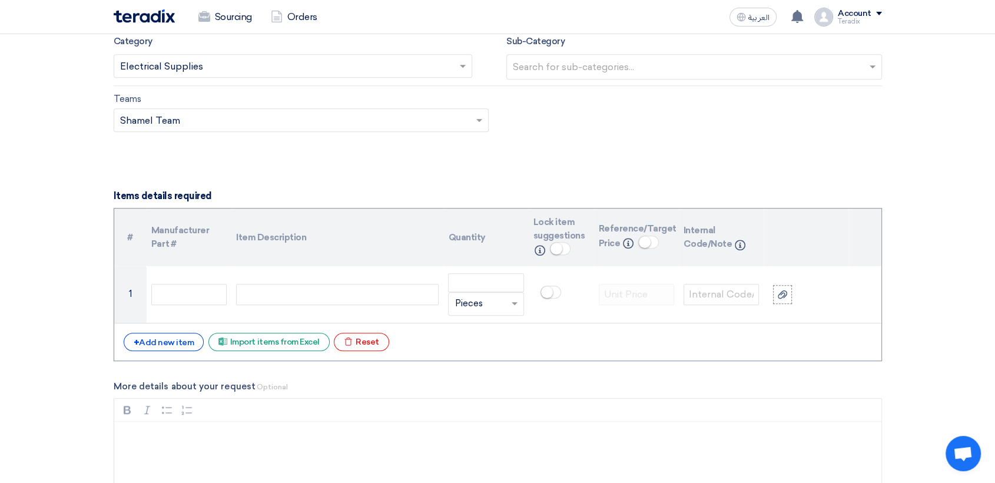
scroll to position [785, 0]
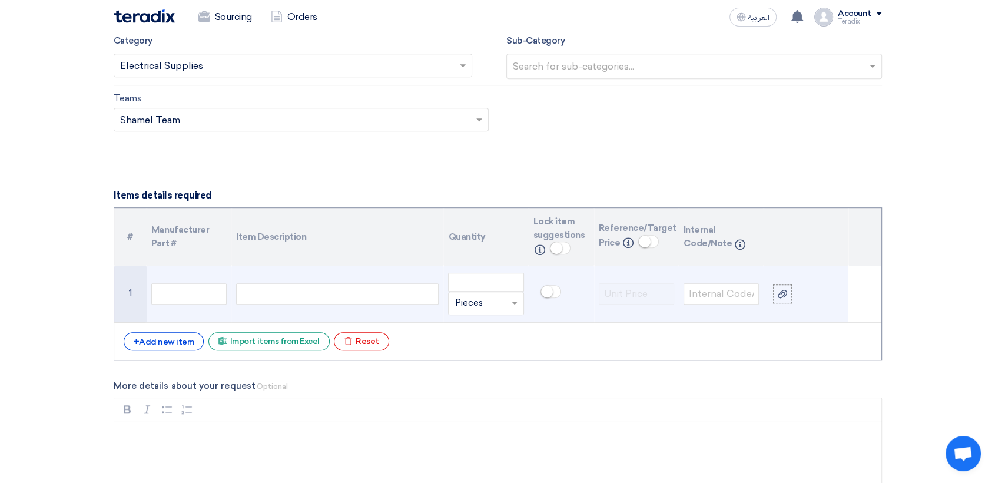
click at [339, 296] on div at bounding box center [337, 293] width 203 height 21
click at [336, 295] on div at bounding box center [337, 293] width 203 height 21
paste div
click at [473, 286] on input "number" at bounding box center [485, 282] width 75 height 19
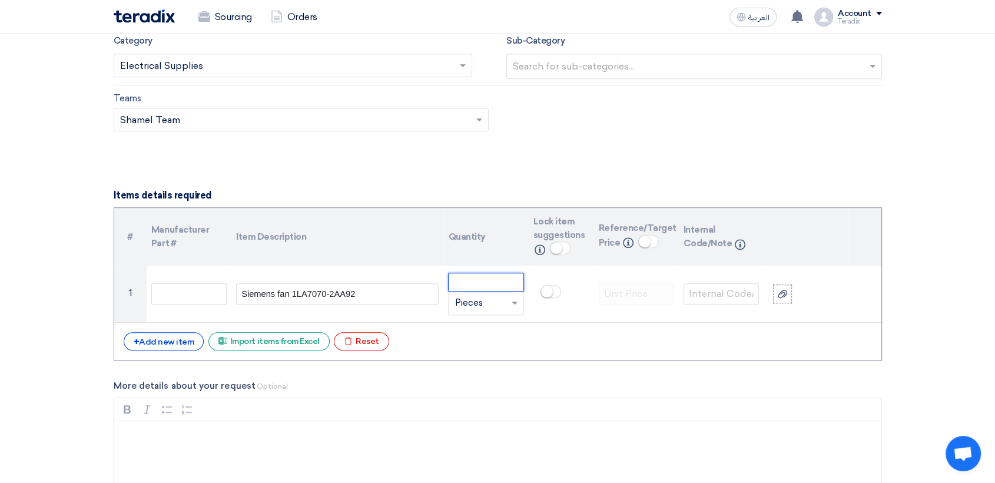
paste input "2"
type input "2"
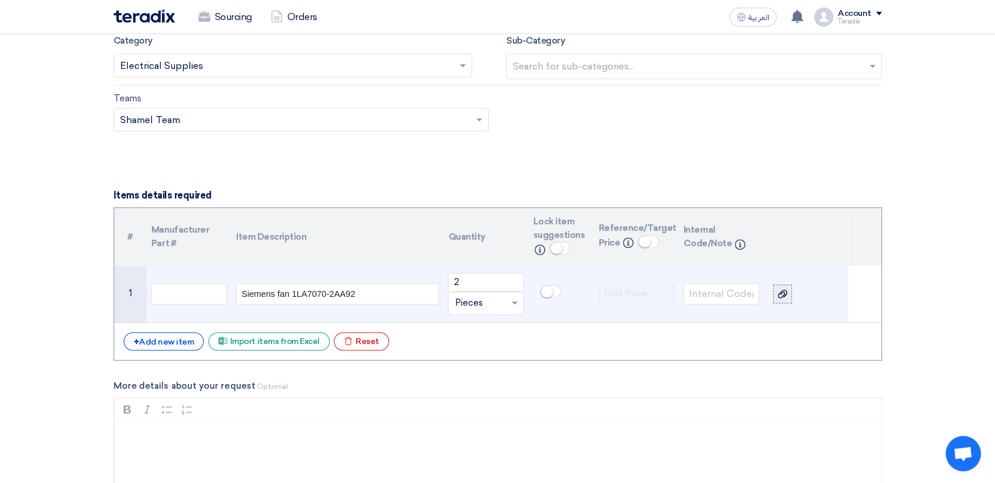
click at [788, 296] on label at bounding box center [782, 293] width 19 height 19
click at [0, 0] on input "file" at bounding box center [0, 0] width 0 height 0
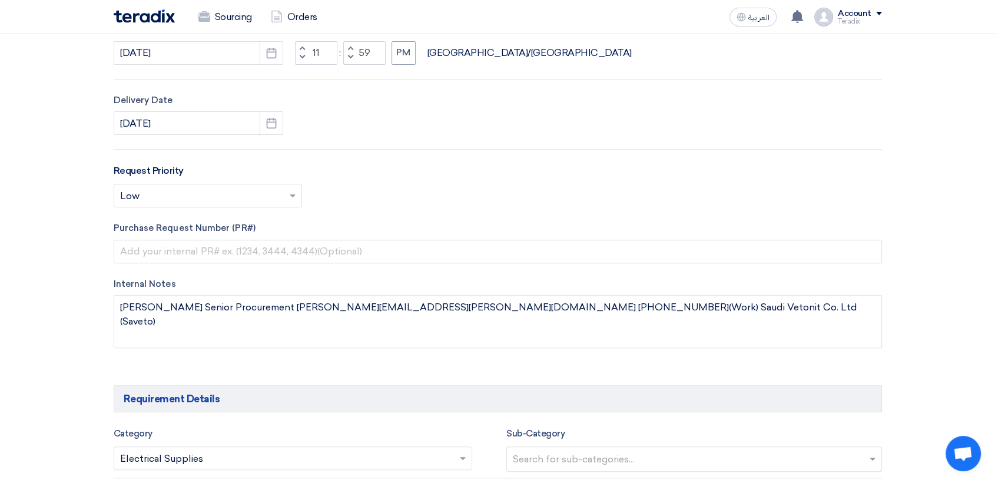
scroll to position [0, 0]
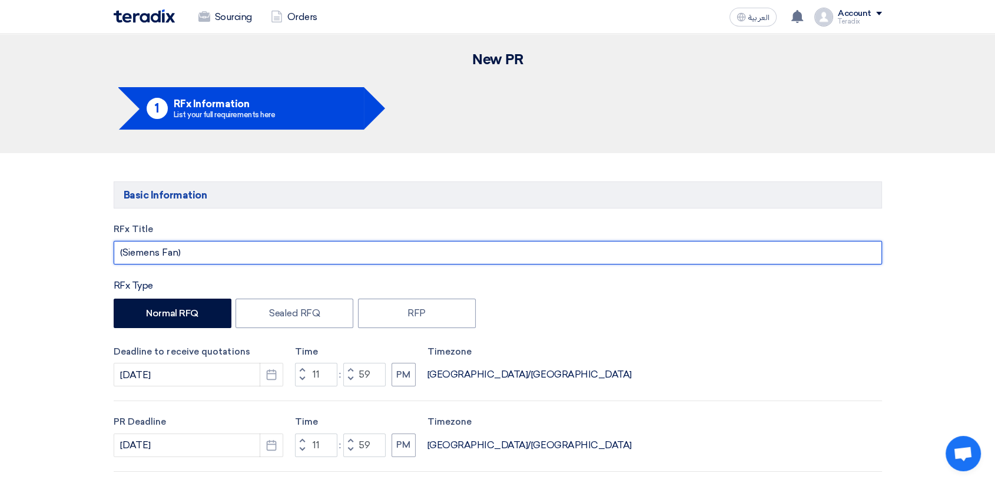
drag, startPoint x: 219, startPoint y: 251, endPoint x: 7, endPoint y: 234, distance: 212.1
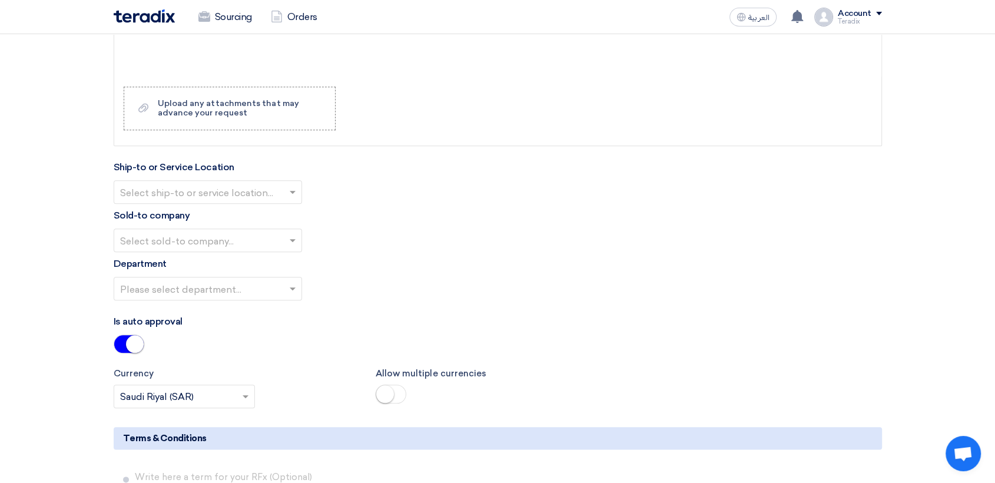
scroll to position [1243, 0]
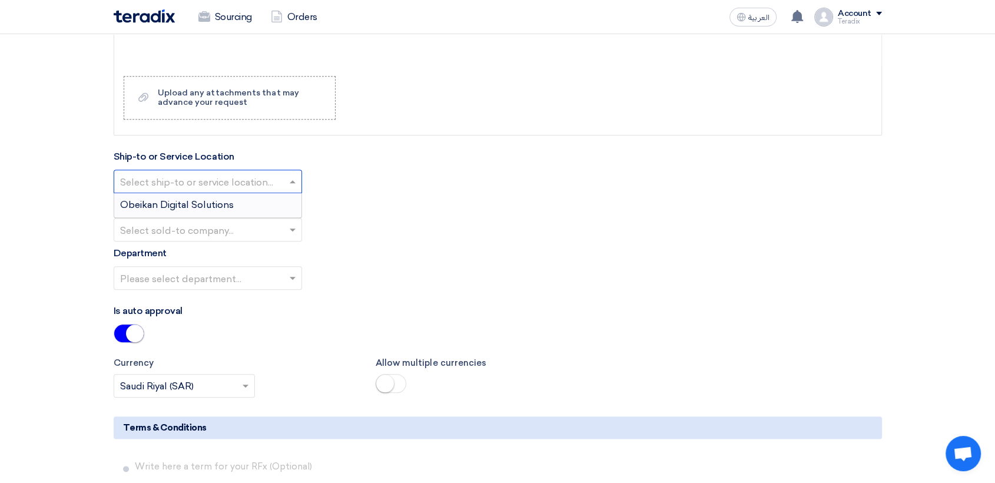
click at [273, 183] on input "text" at bounding box center [202, 182] width 164 height 19
click at [280, 204] on div "Obeikan Digital Solutions" at bounding box center [207, 205] width 187 height 24
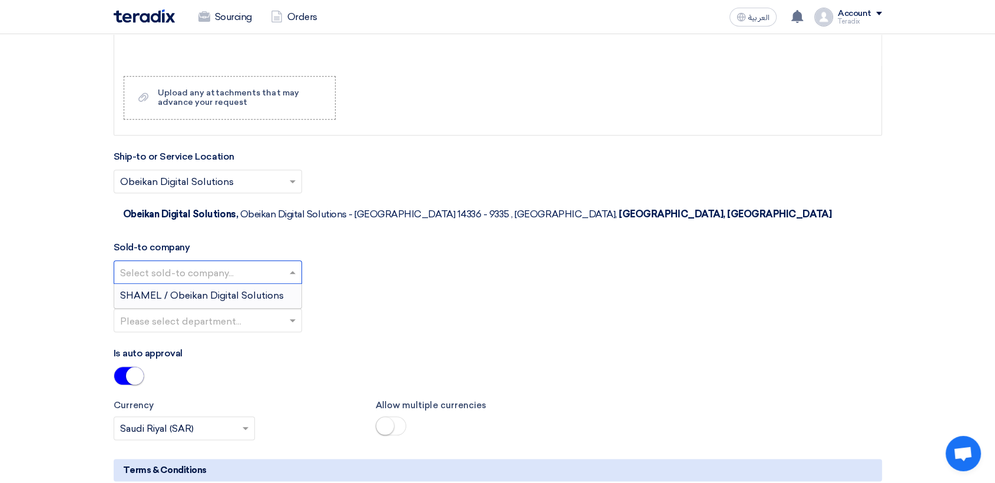
click at [279, 263] on input "text" at bounding box center [202, 272] width 164 height 19
click at [276, 290] on span "SHAMEL / Obeikan Digital Solutions" at bounding box center [202, 295] width 164 height 11
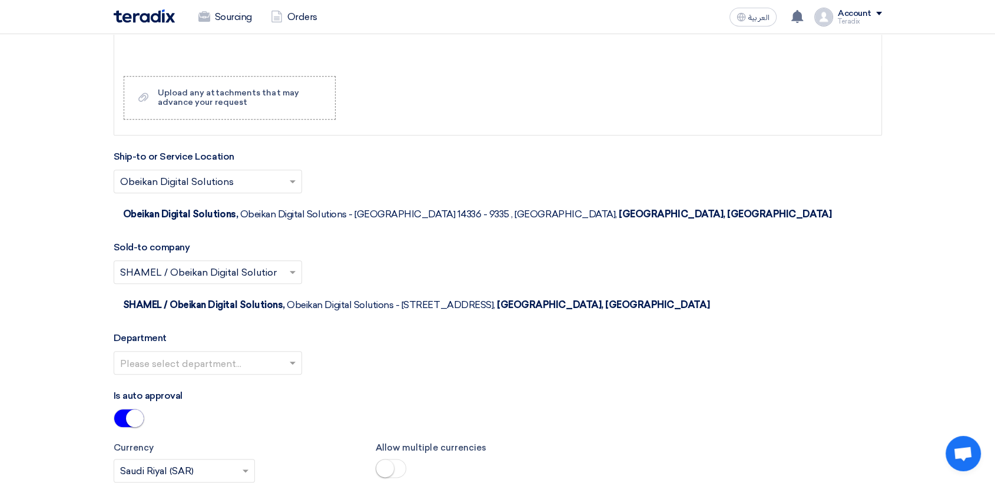
click at [274, 354] on input "text" at bounding box center [202, 363] width 164 height 19
click at [272, 375] on div "Procurement Department" at bounding box center [207, 387] width 187 height 24
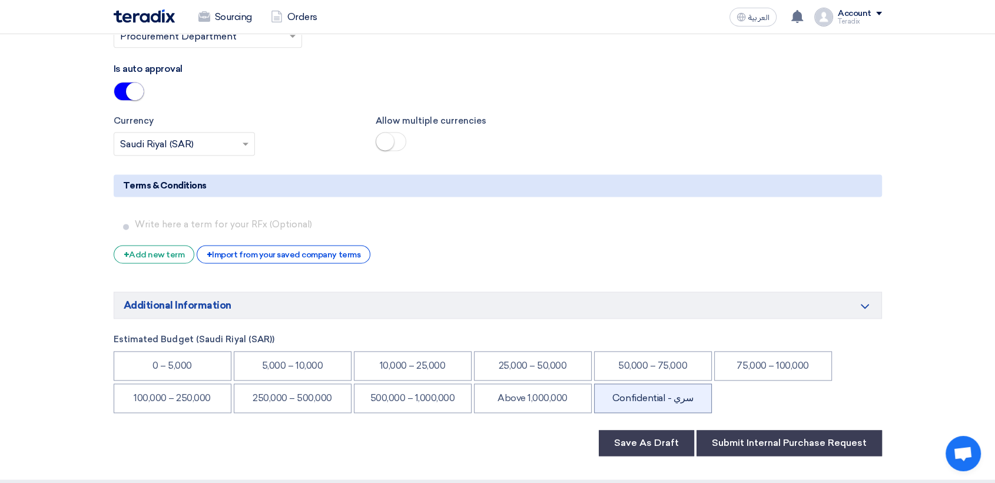
click at [654, 383] on li "Confidential - سري" at bounding box center [653, 397] width 118 height 29
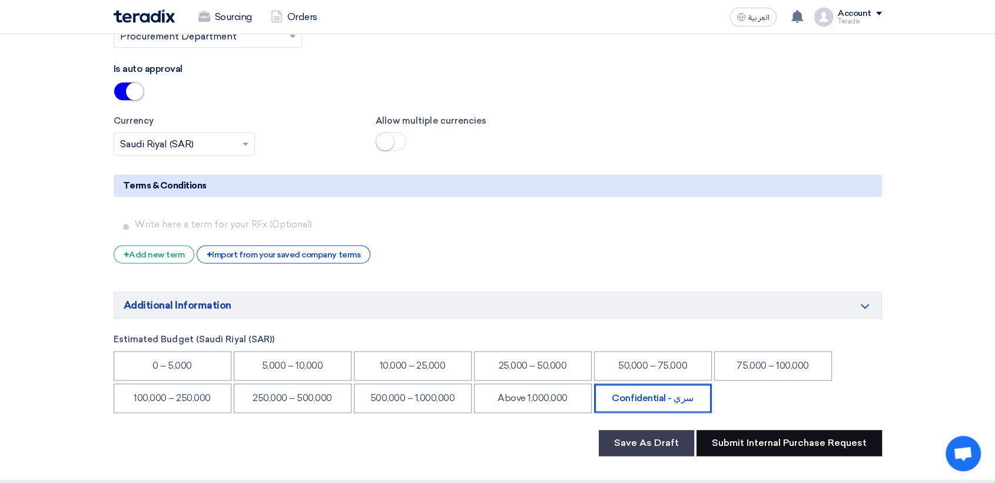
click at [749, 430] on button "Submit Internal Purchase Request" at bounding box center [790, 443] width 186 height 26
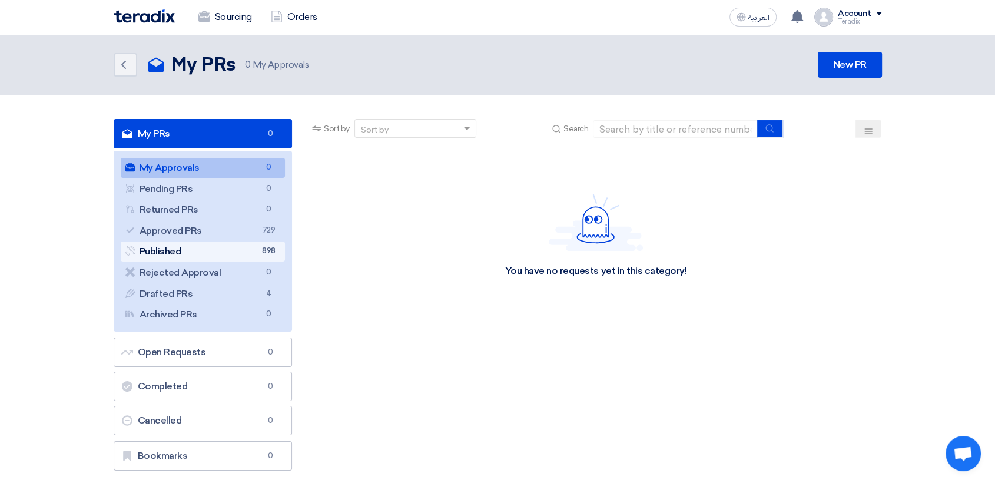
click at [231, 241] on link "Published Published 898" at bounding box center [203, 251] width 165 height 20
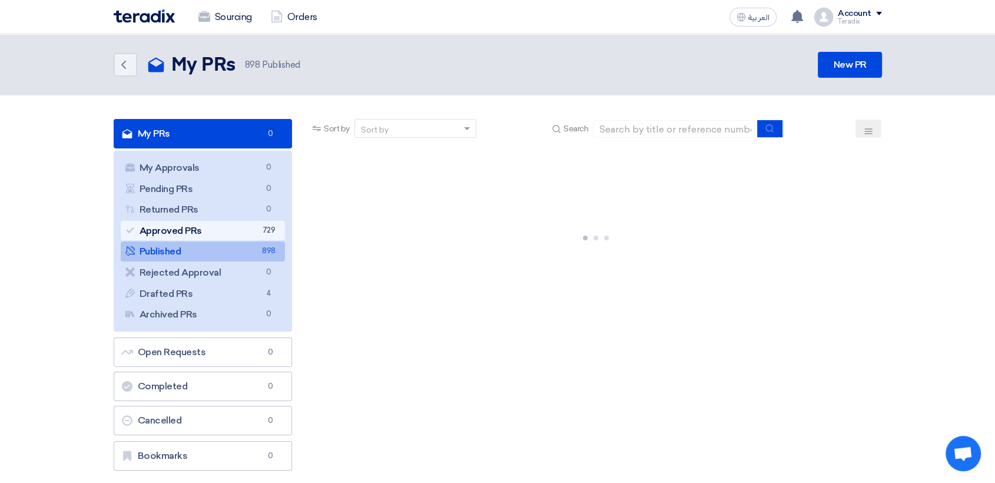
click at [237, 232] on link "Approved PRs Approved PRs 729" at bounding box center [203, 231] width 165 height 20
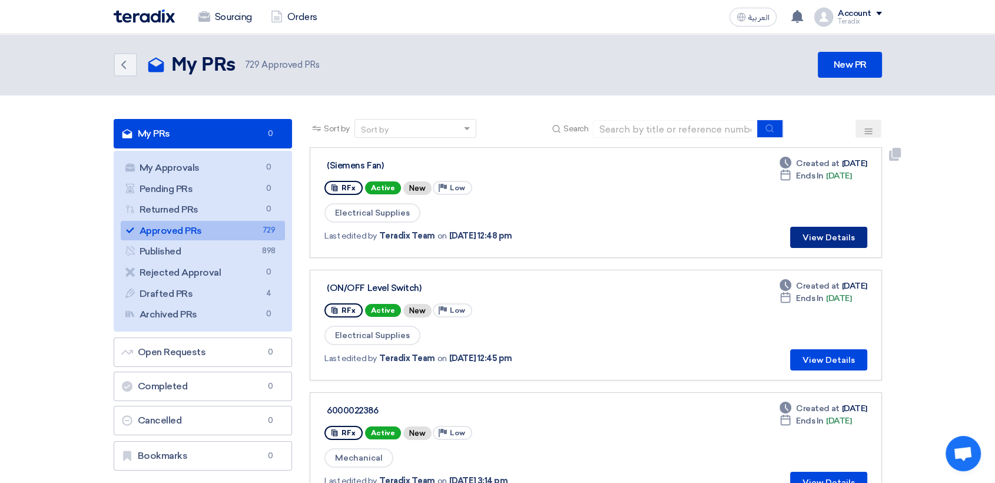
click at [807, 233] on button "View Details" at bounding box center [828, 237] width 77 height 21
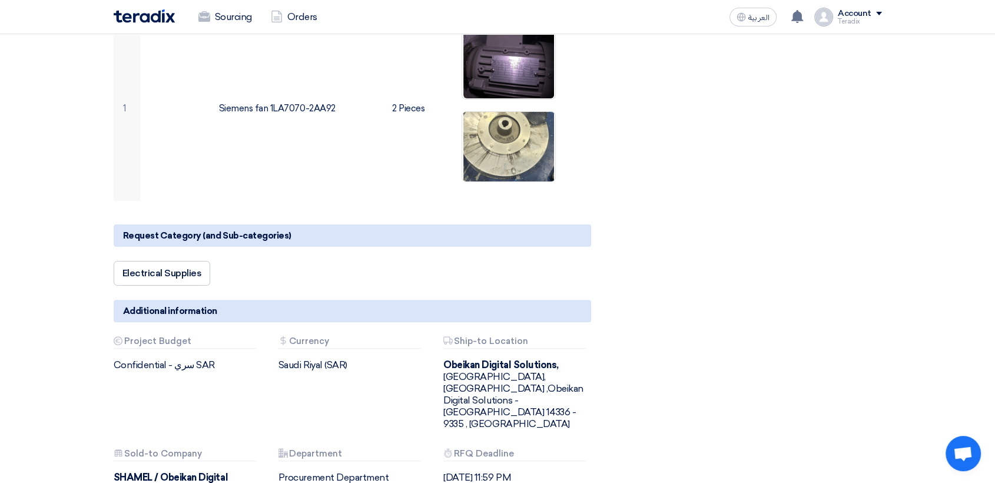
scroll to position [65, 0]
